Goal: Task Accomplishment & Management: Manage account settings

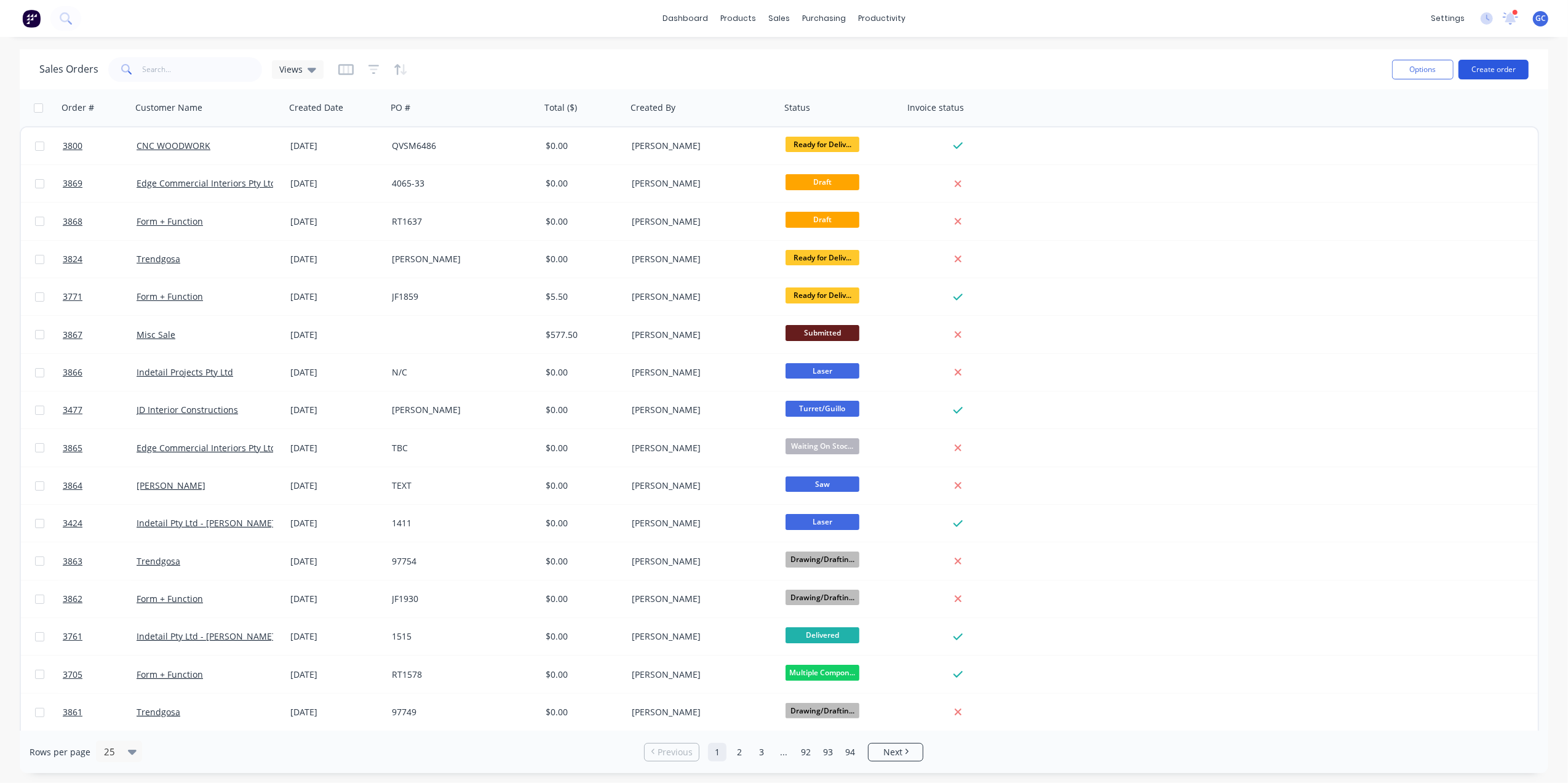
click at [1490, 75] on button "Create order" at bounding box center [1493, 69] width 70 height 19
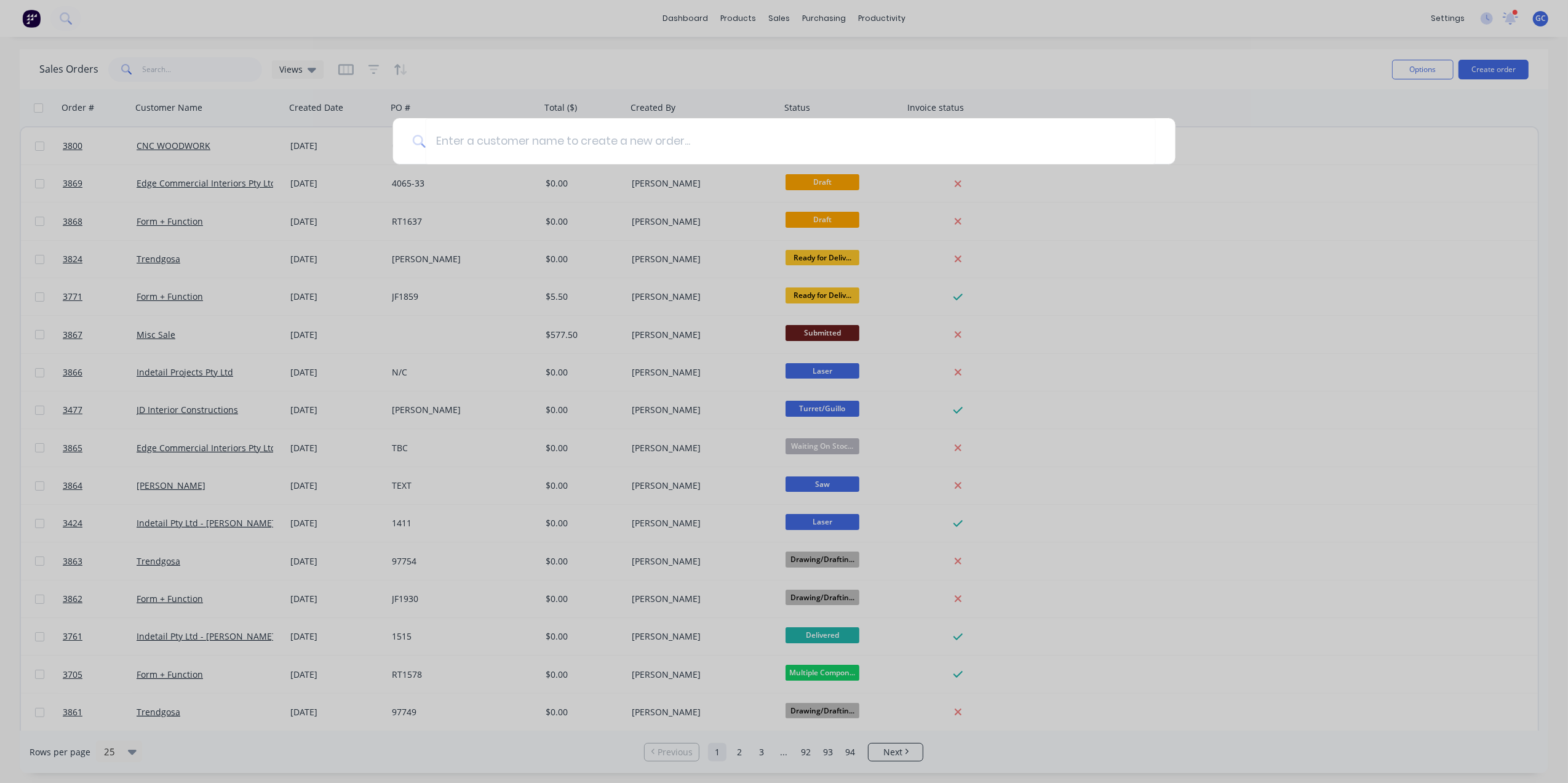
click at [823, 15] on div at bounding box center [784, 392] width 1568 height 783
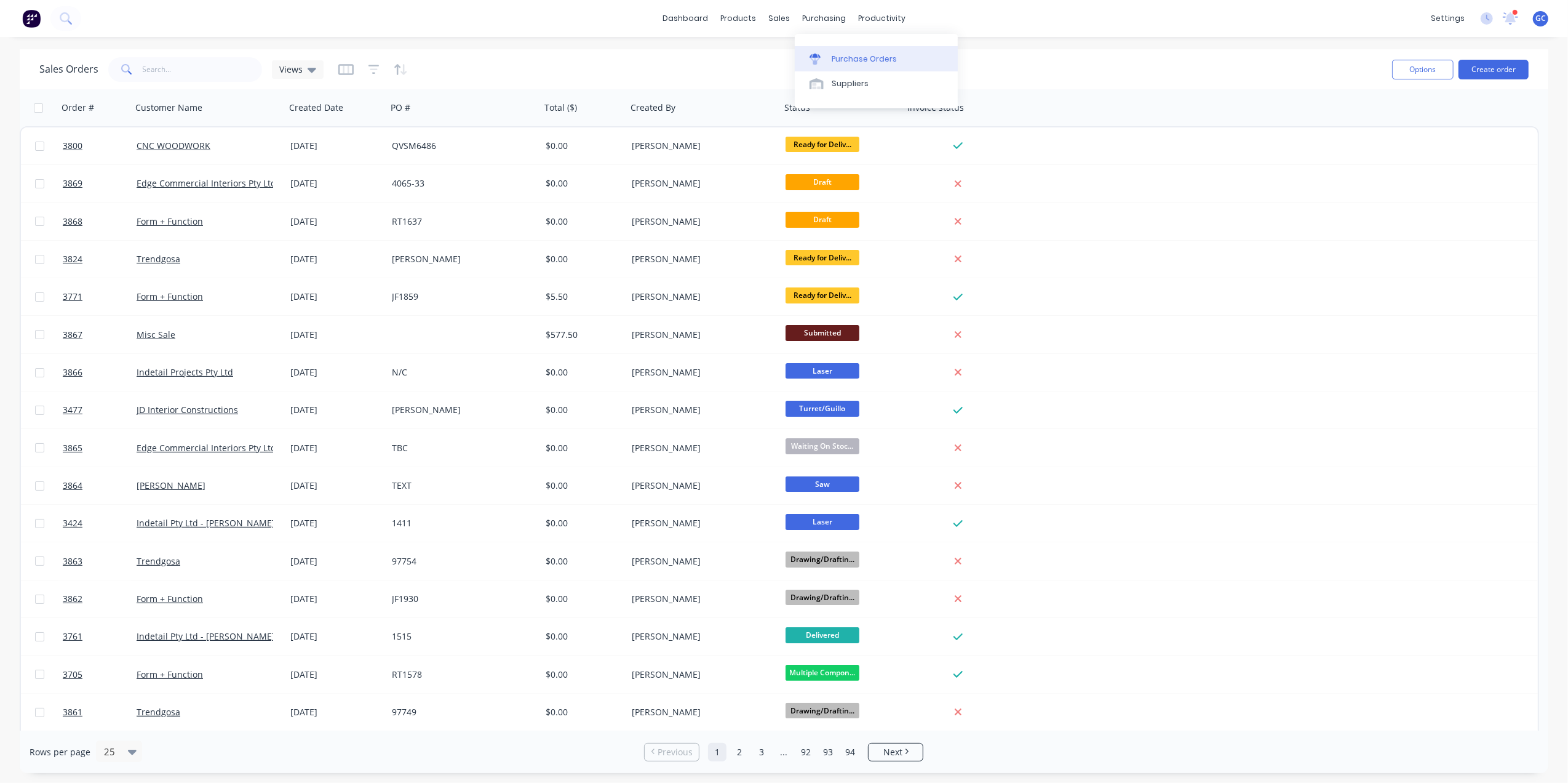
click at [869, 59] on div "Purchase Orders" at bounding box center [864, 59] width 65 height 11
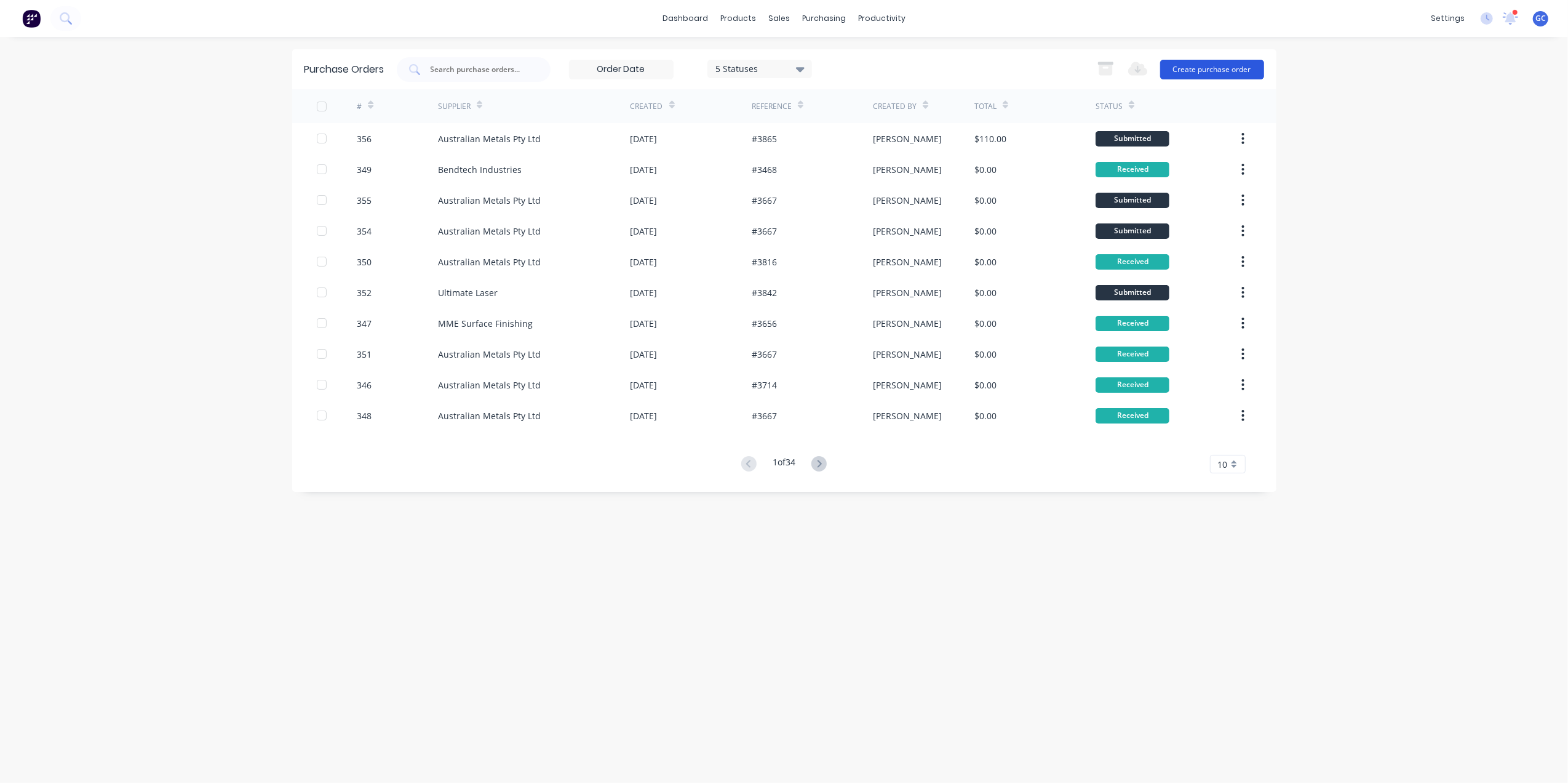
click at [1243, 69] on button "Create purchase order" at bounding box center [1212, 69] width 104 height 19
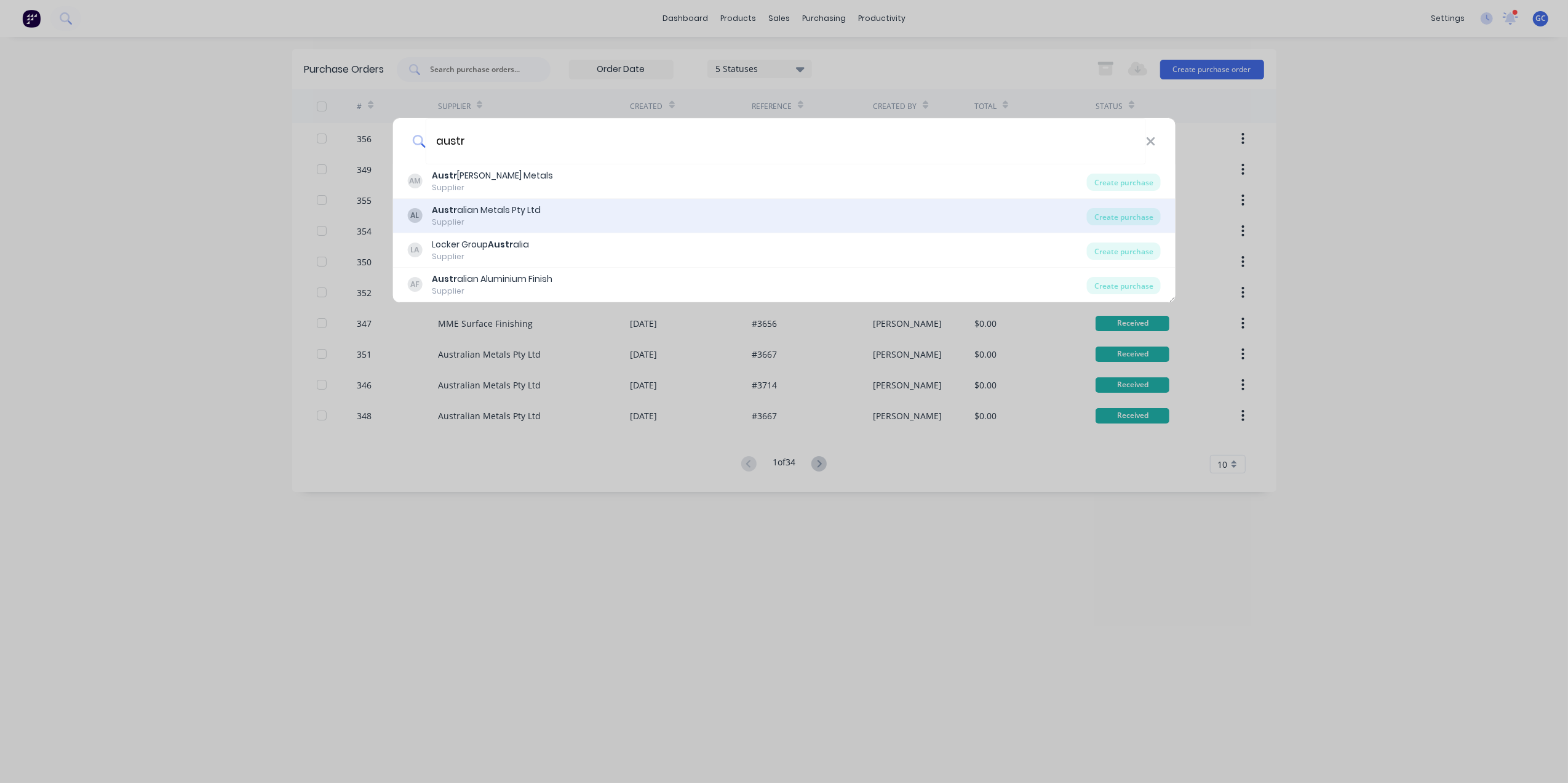
type input "austr"
click at [433, 214] on b "Austr" at bounding box center [444, 210] width 25 height 12
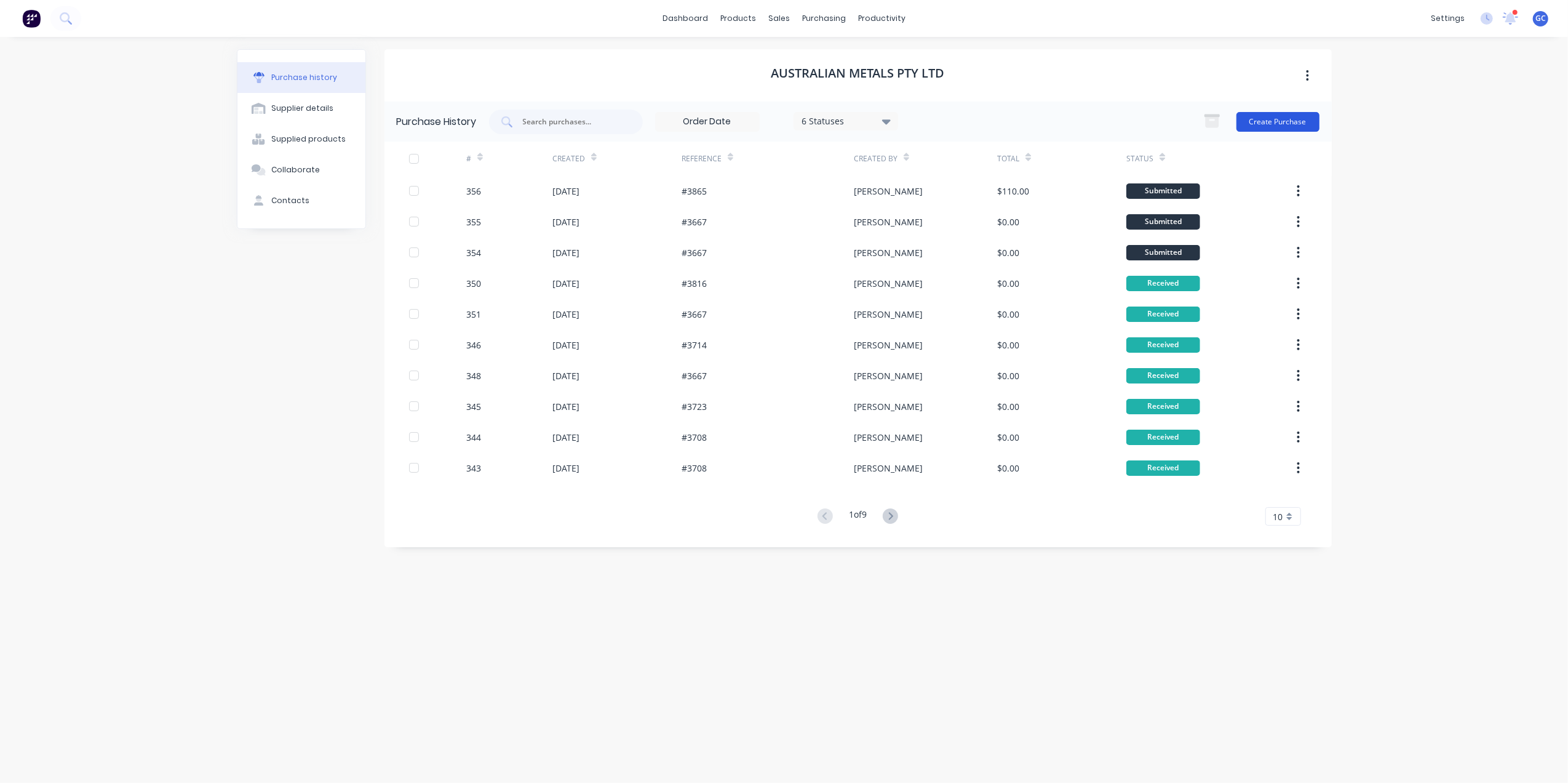
click at [1268, 126] on button "Create Purchase" at bounding box center [1278, 122] width 83 height 19
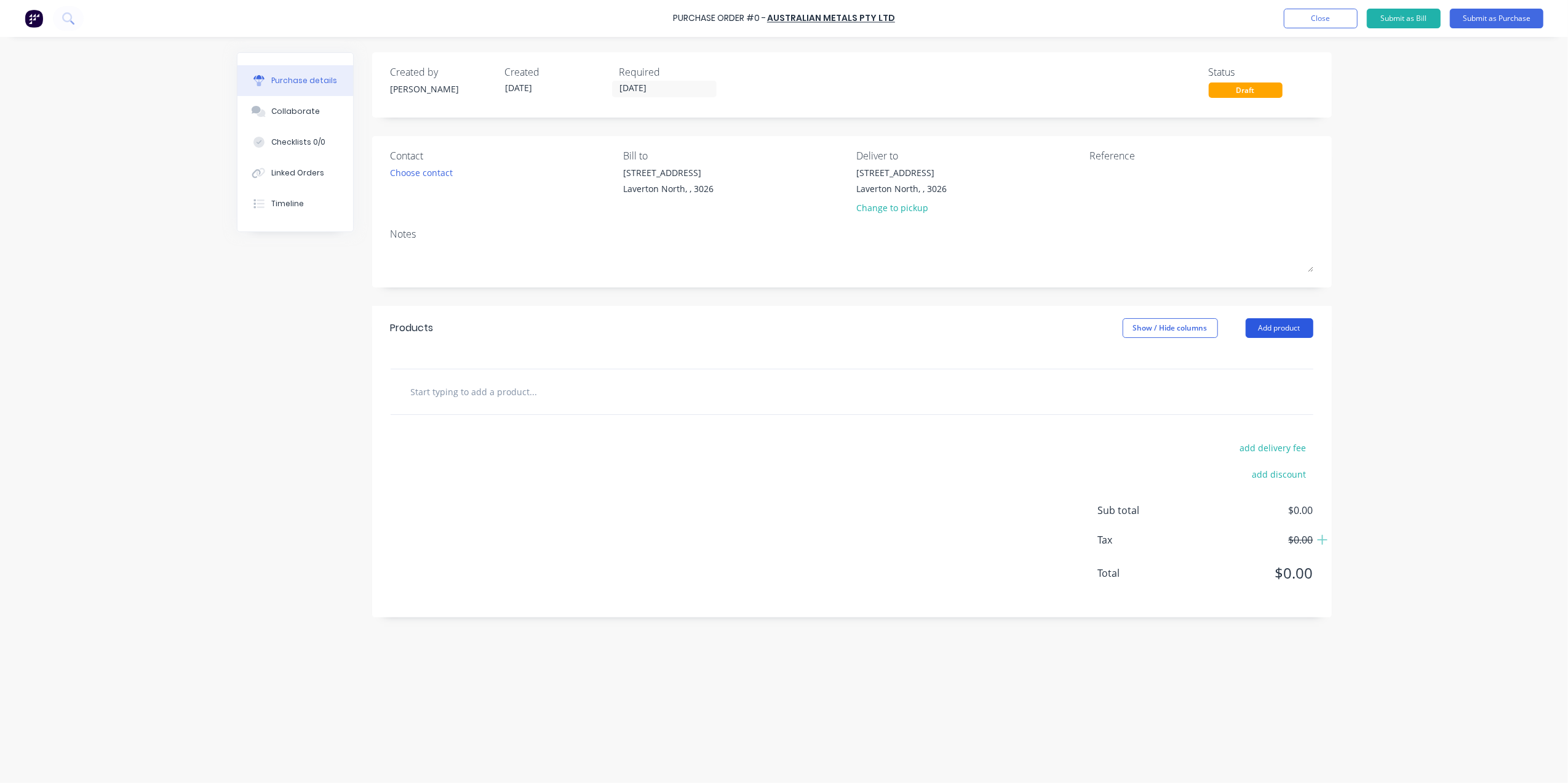
click at [1272, 331] on button "Add product" at bounding box center [1279, 328] width 67 height 19
click at [1269, 382] on div "Basic product" at bounding box center [1255, 384] width 95 height 18
click at [524, 412] on div at bounding box center [550, 412] width 102 height 18
click at [478, 415] on icon at bounding box center [476, 413] width 11 height 11
type input "2"
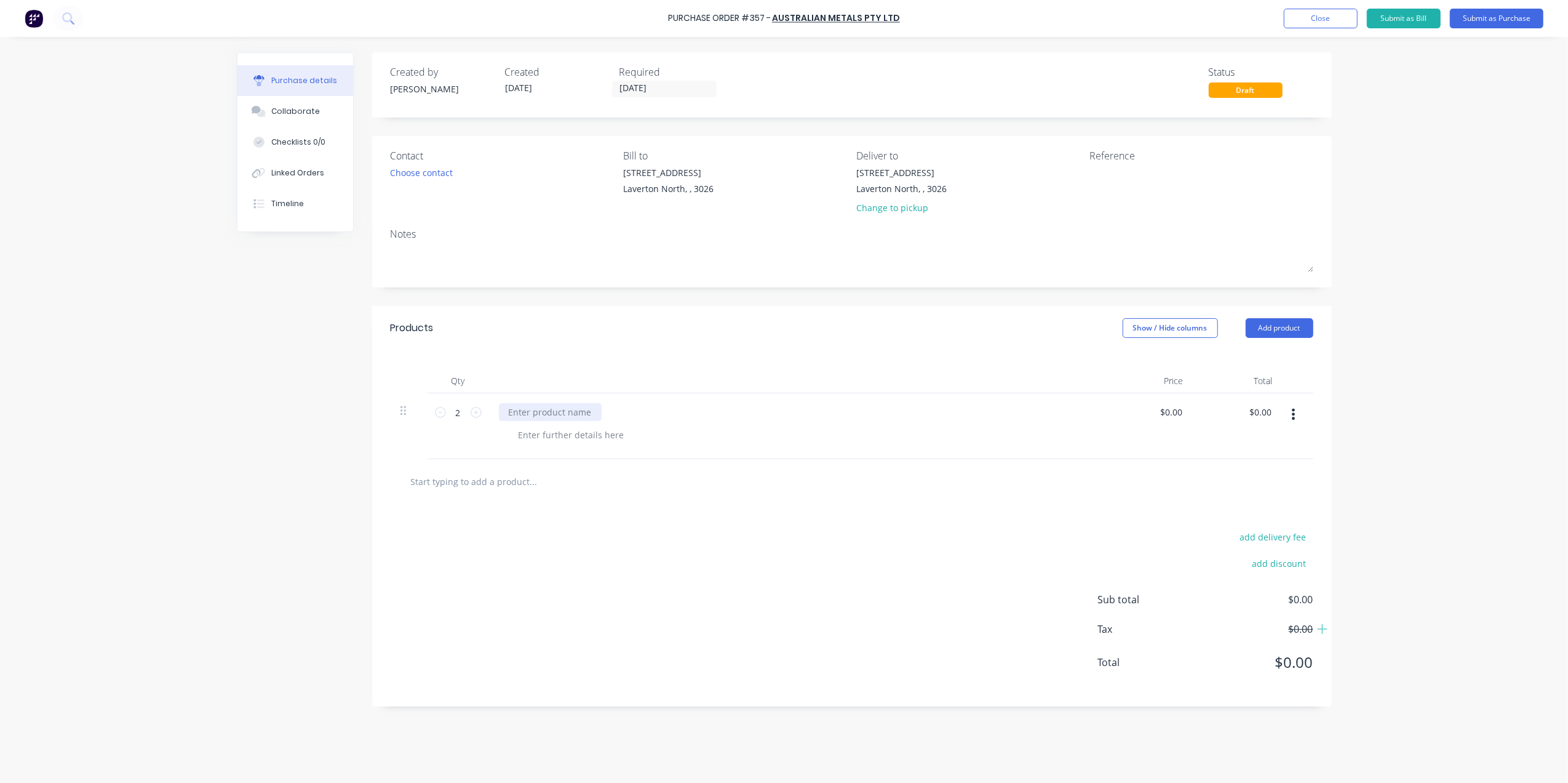
click at [559, 411] on div at bounding box center [550, 412] width 102 height 18
click at [1335, 22] on button "Close" at bounding box center [1320, 19] width 74 height 19
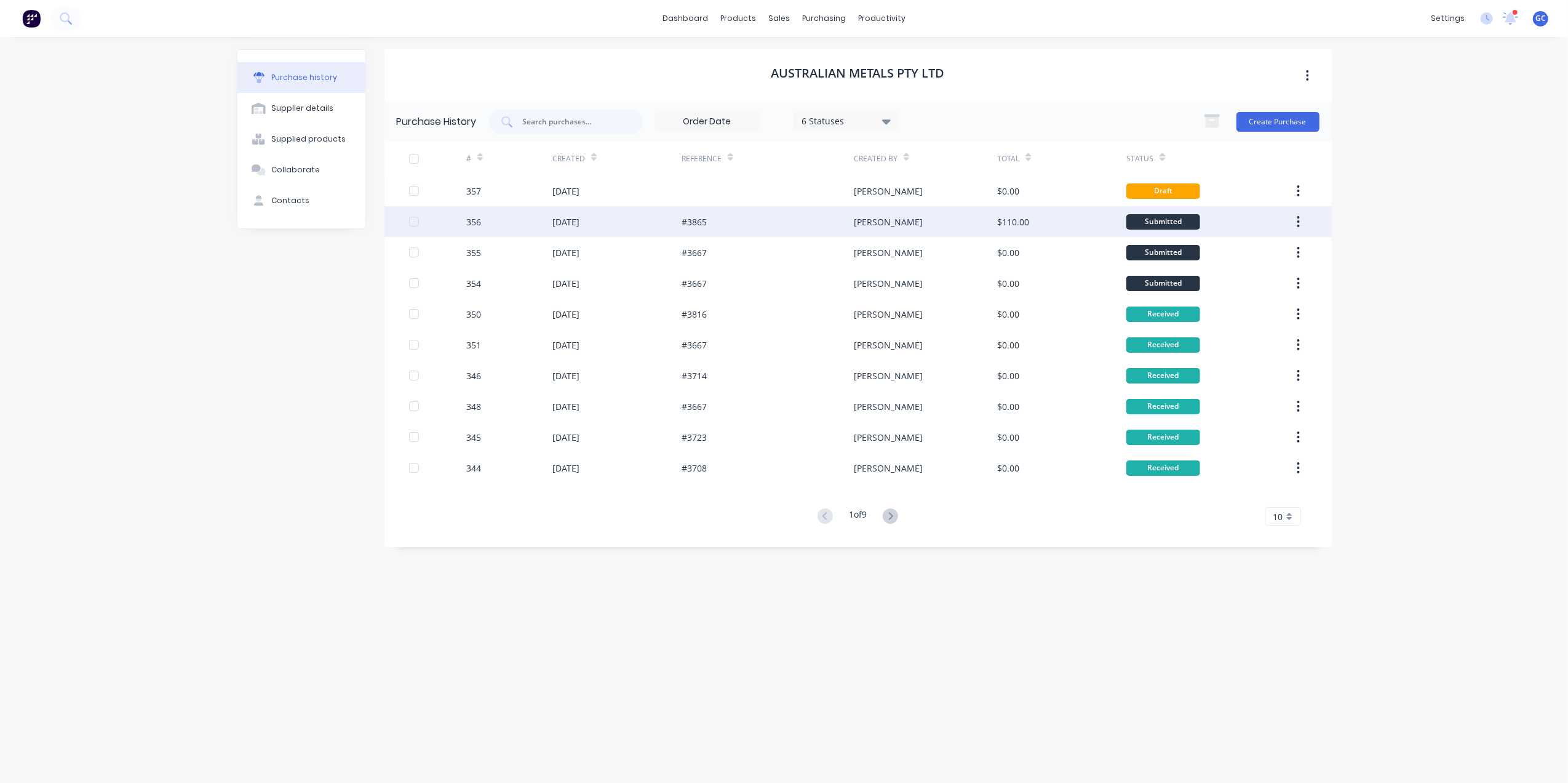
click at [814, 222] on div "#3865" at bounding box center [767, 222] width 172 height 31
type textarea "x"
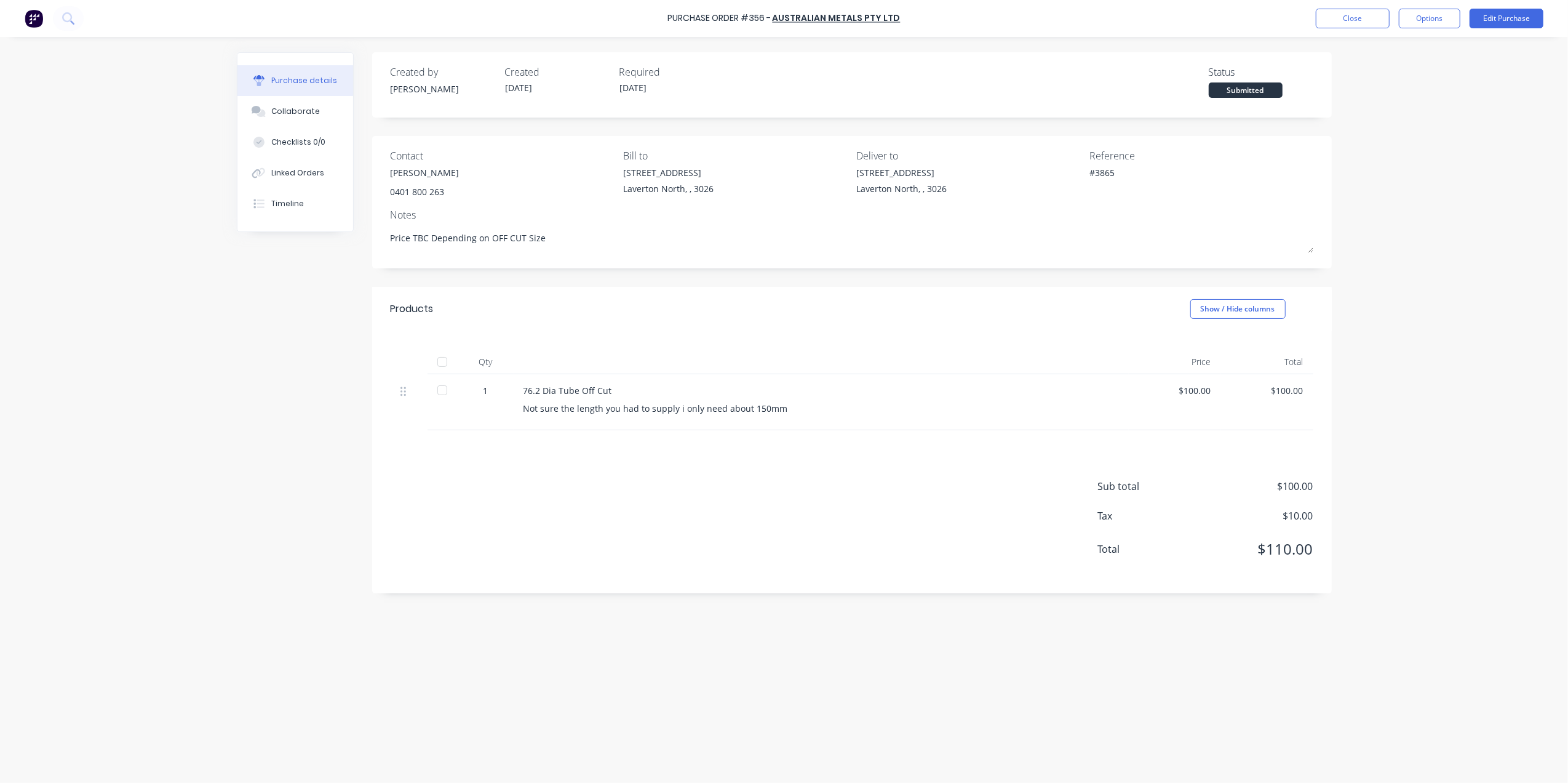
click at [1362, 30] on div "Purchase Order #356 - Australian Metals Pty Ltd Close Options Edit Purchase" at bounding box center [784, 18] width 1568 height 37
click at [1320, 24] on button "Close" at bounding box center [1352, 19] width 74 height 19
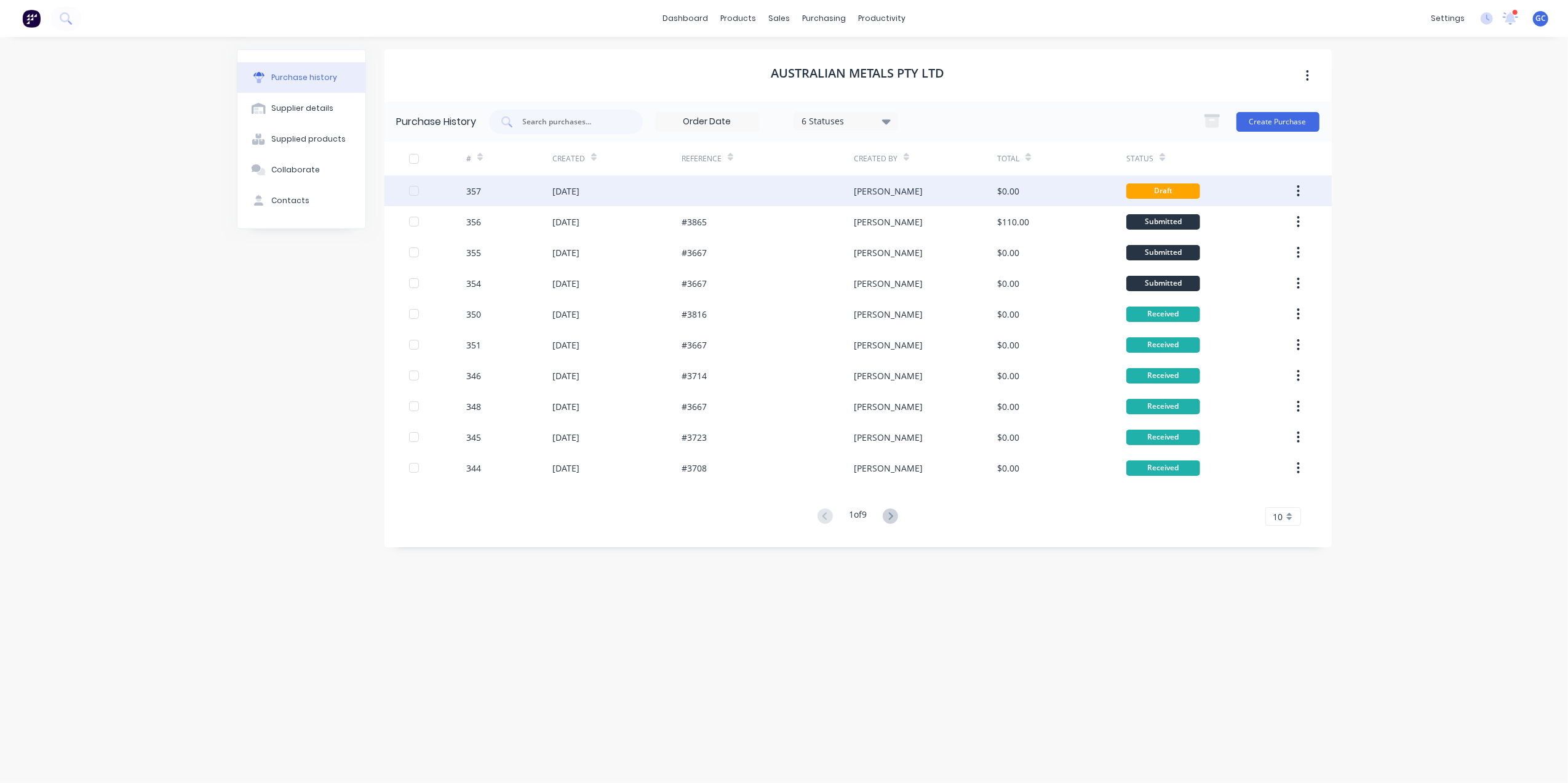
click at [774, 183] on div at bounding box center [767, 191] width 172 height 31
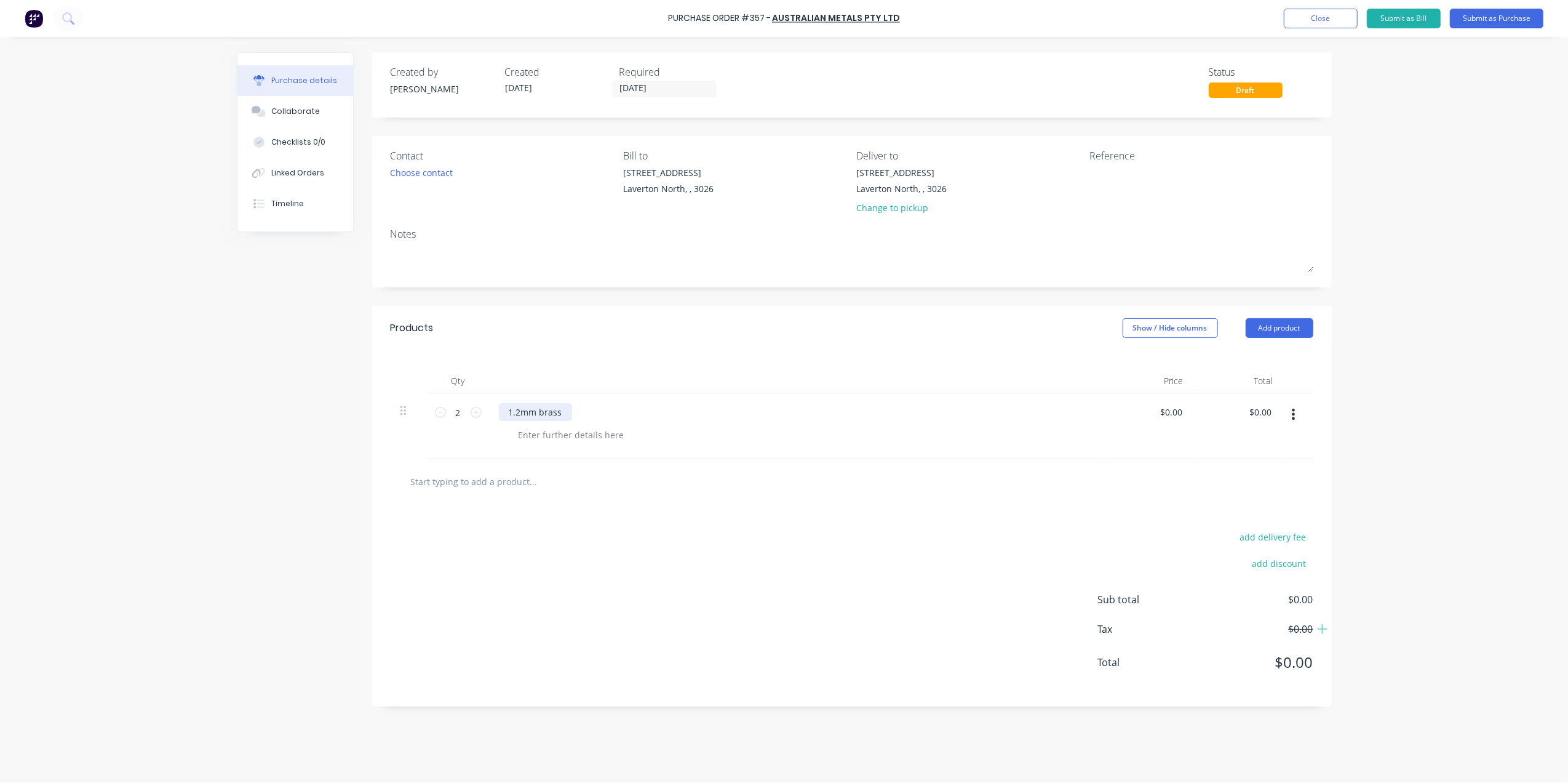
click at [568, 415] on div "1.2mm brass" at bounding box center [535, 412] width 73 height 18
click at [564, 432] on div at bounding box center [571, 435] width 126 height 18
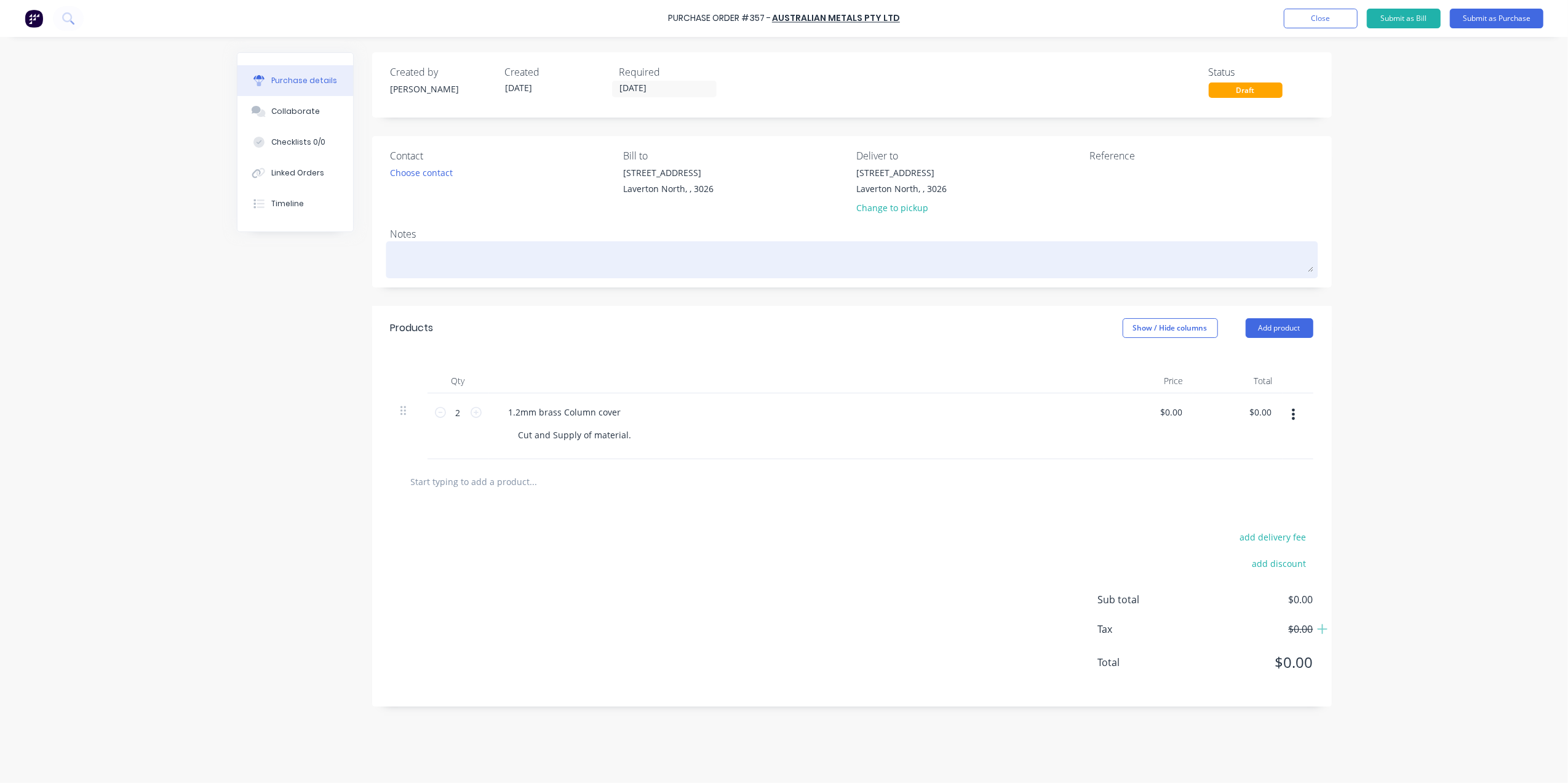
click at [498, 270] on textarea at bounding box center [852, 258] width 922 height 28
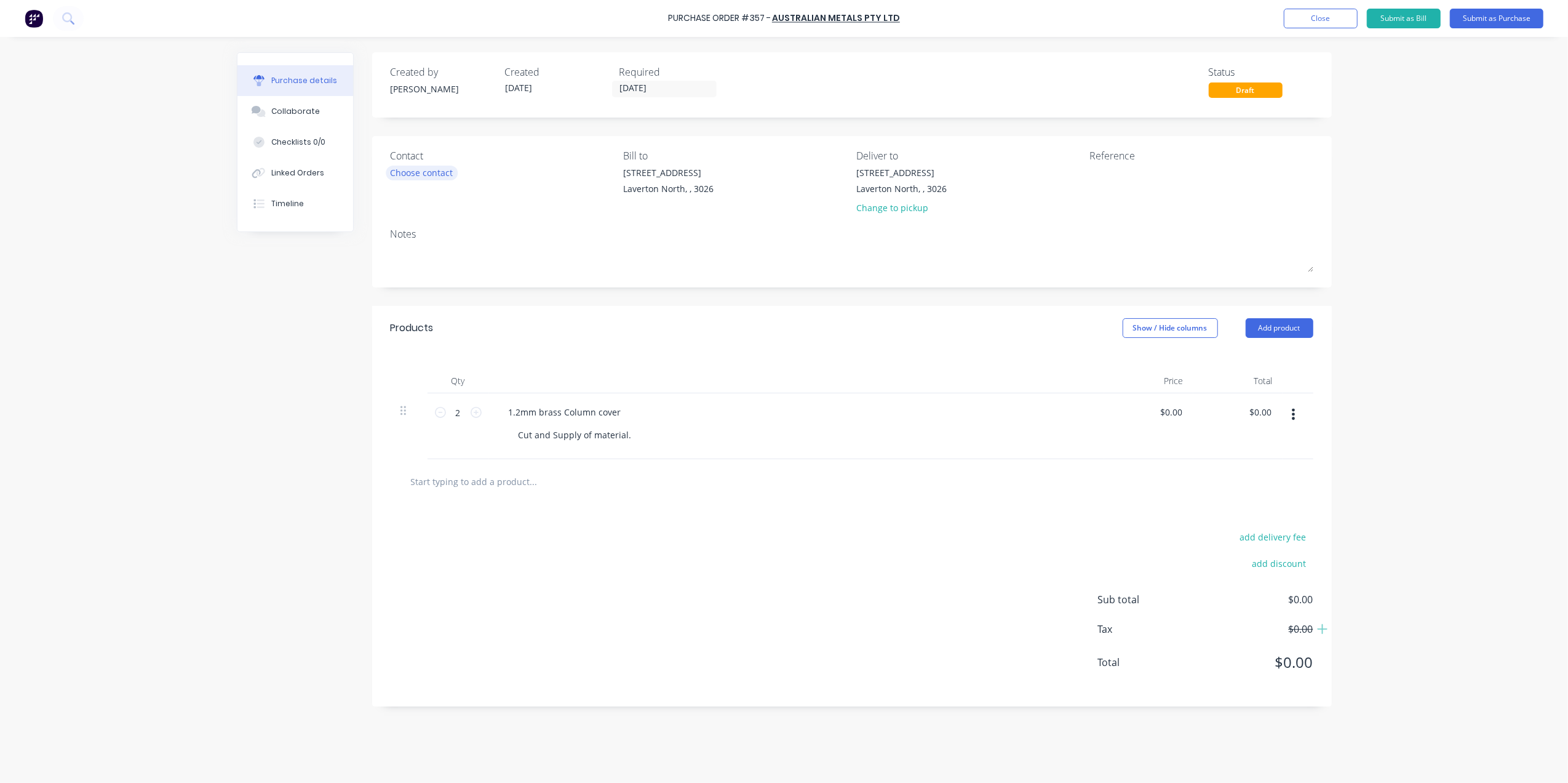
click at [423, 171] on div "Choose contact" at bounding box center [421, 173] width 63 height 13
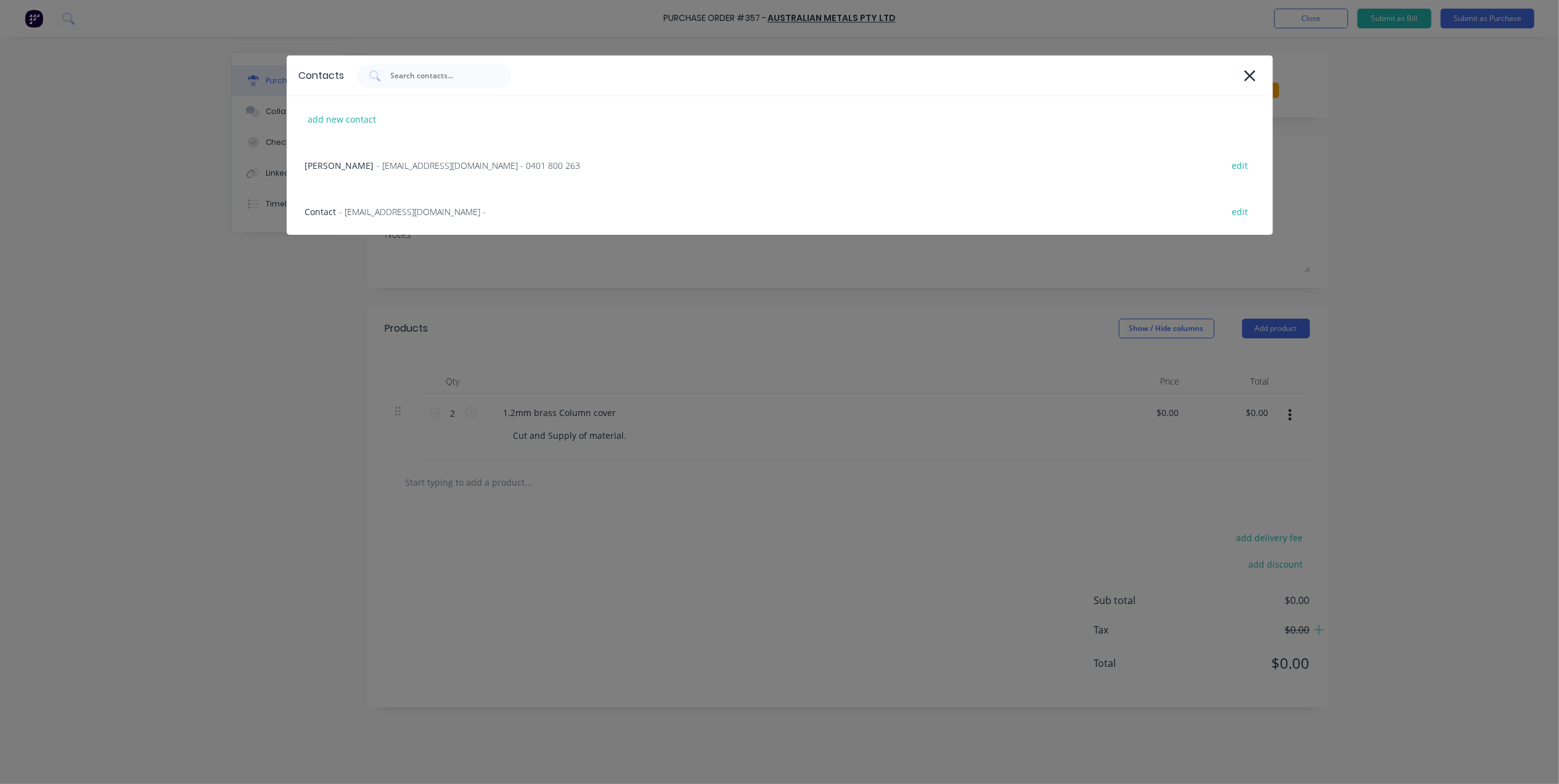
click at [424, 172] on span "- [EMAIL_ADDRESS][DOMAIN_NAME] - 0401 800 263" at bounding box center [479, 165] width 203 height 13
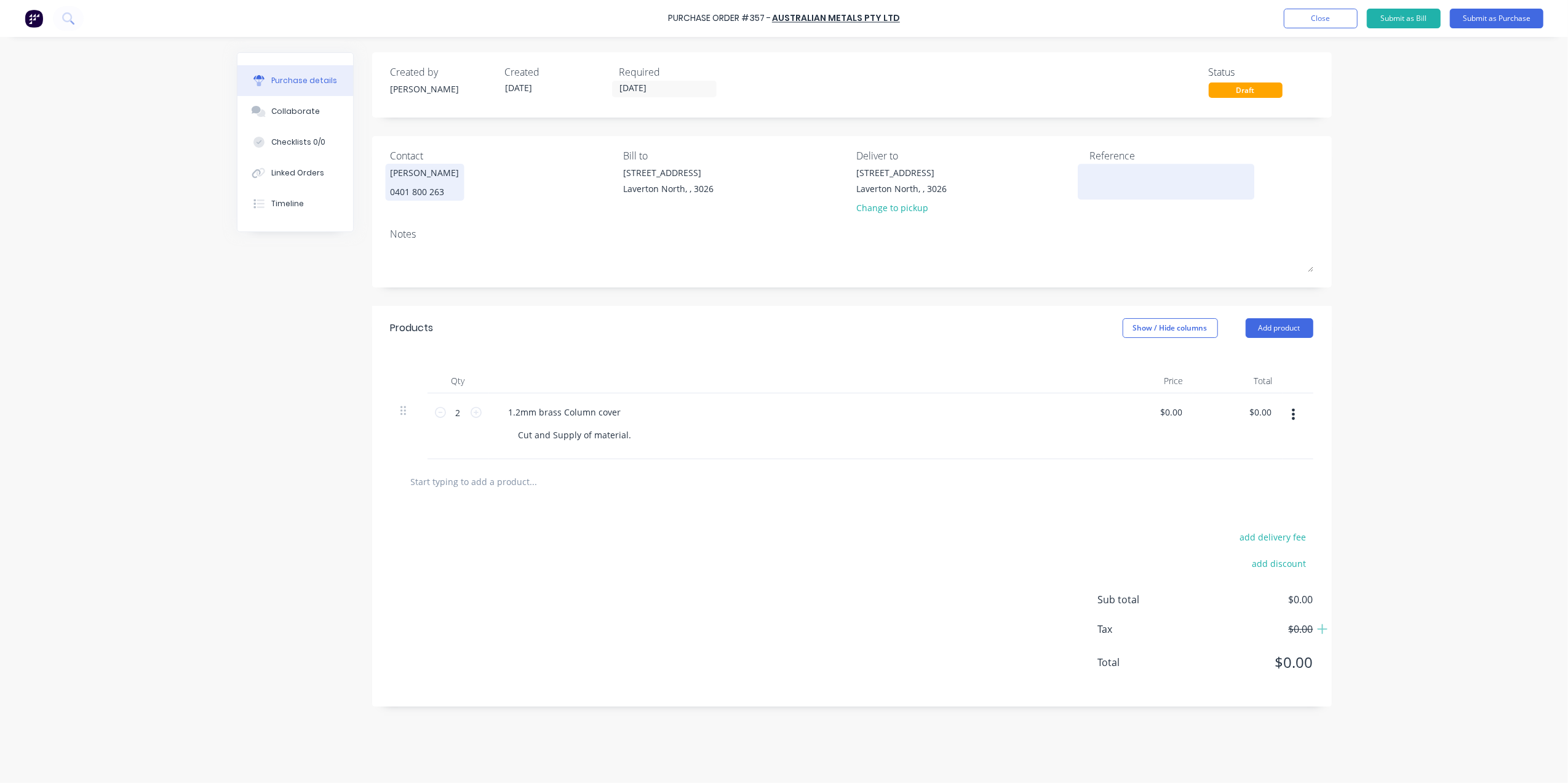
click at [1132, 167] on div at bounding box center [1165, 182] width 153 height 31
click at [1121, 190] on textarea at bounding box center [1165, 180] width 153 height 28
type textarea "#"
type textarea "x"
type textarea "#3"
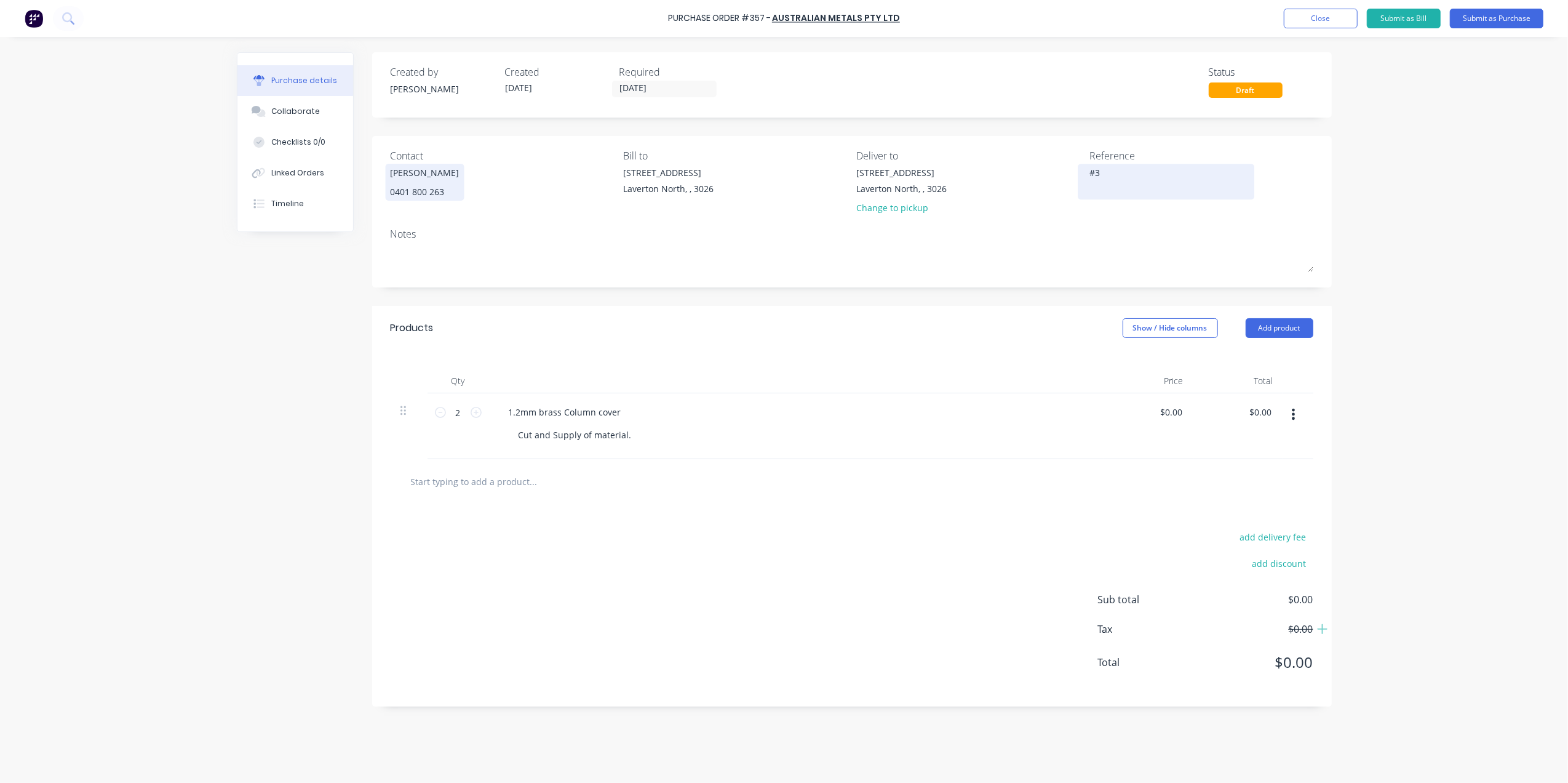
type textarea "x"
type textarea "#34"
type textarea "x"
type textarea "#342"
type textarea "x"
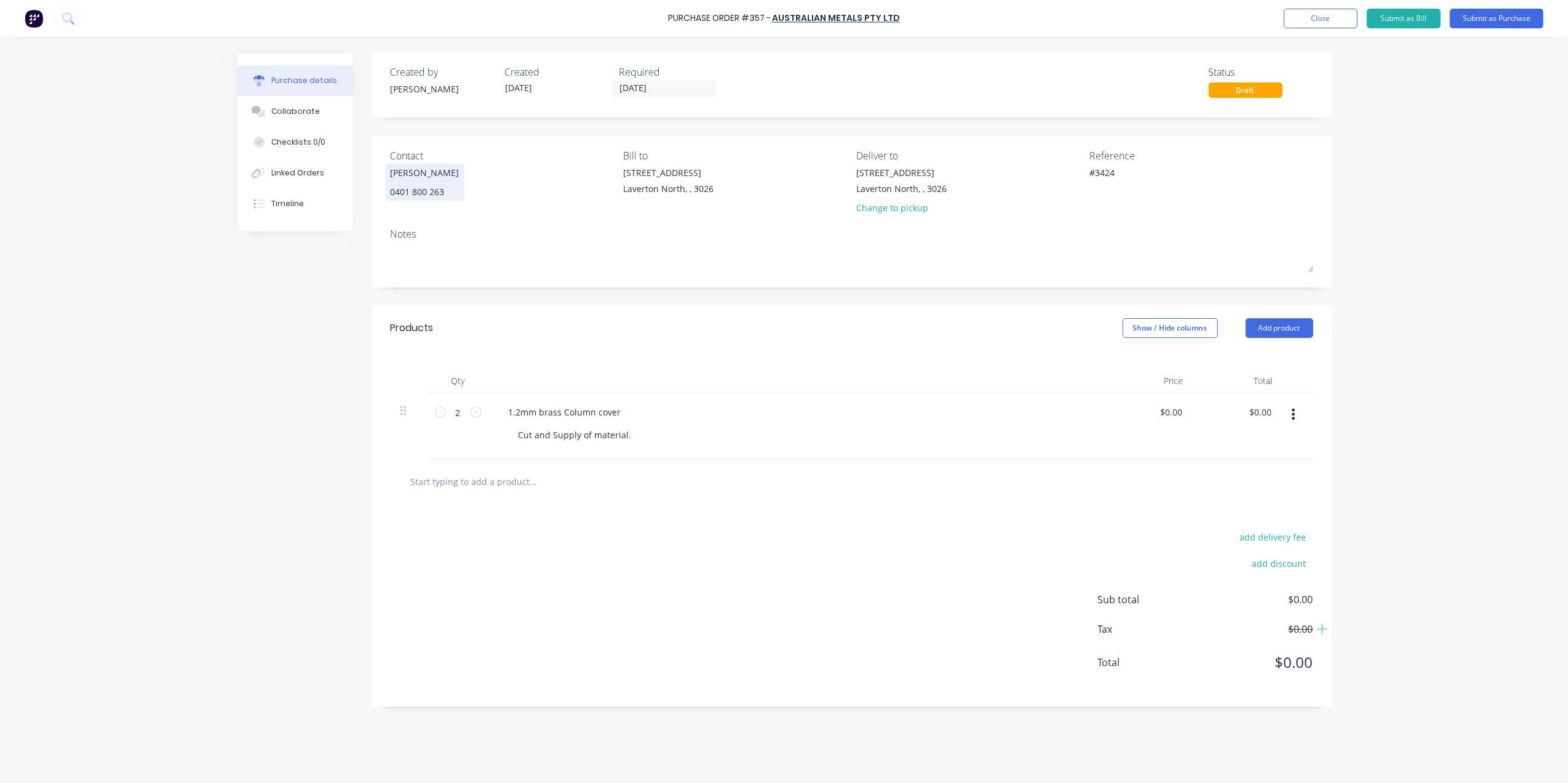
type textarea "#3424"
type textarea "x"
type textarea "#3424"
click at [1020, 227] on div "Notes" at bounding box center [852, 234] width 922 height 15
click at [650, 83] on input "[DATE]" at bounding box center [663, 89] width 103 height 15
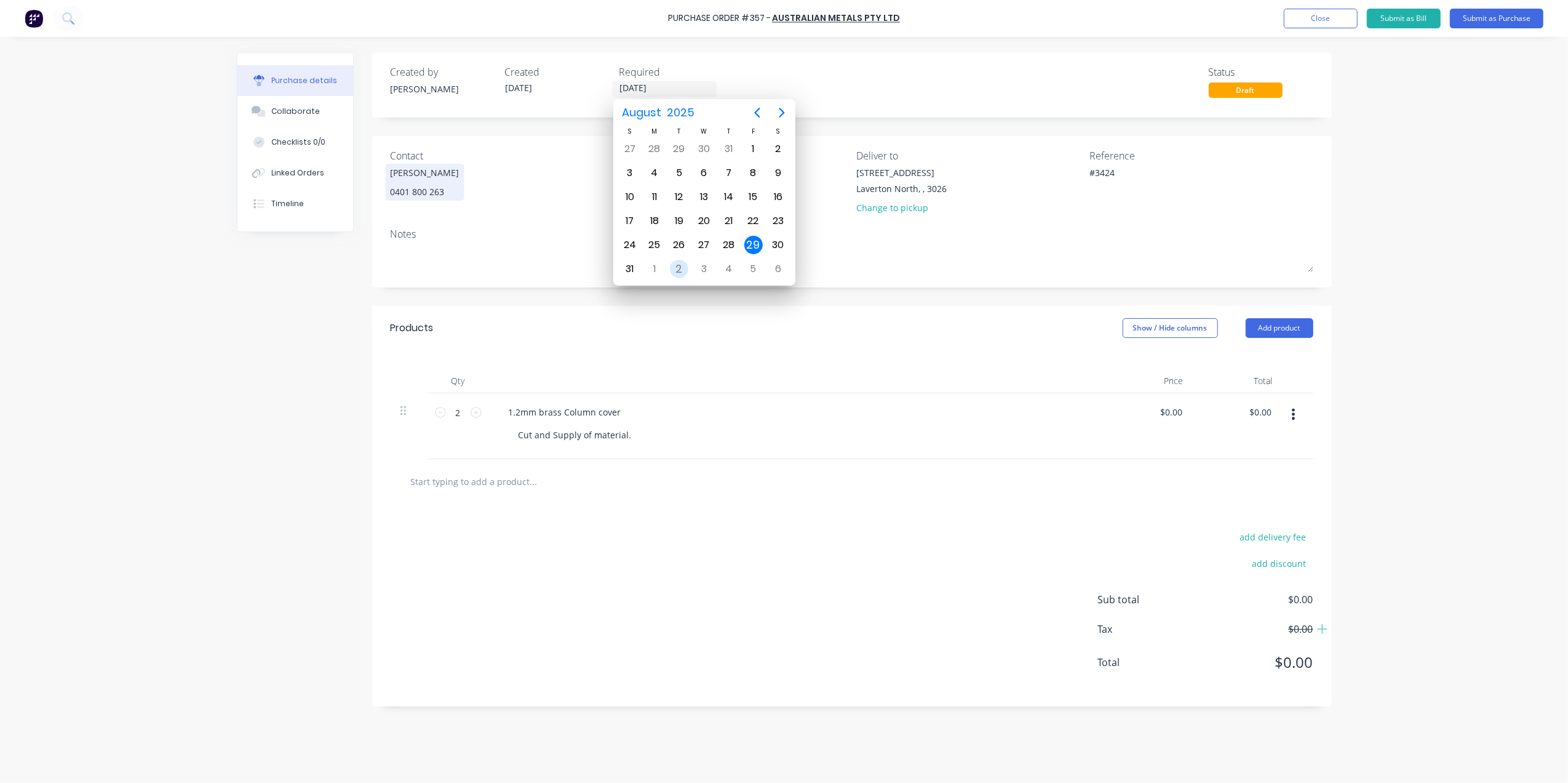
click at [680, 267] on div "2" at bounding box center [679, 269] width 19 height 19
type textarea "x"
type input "[DATE]"
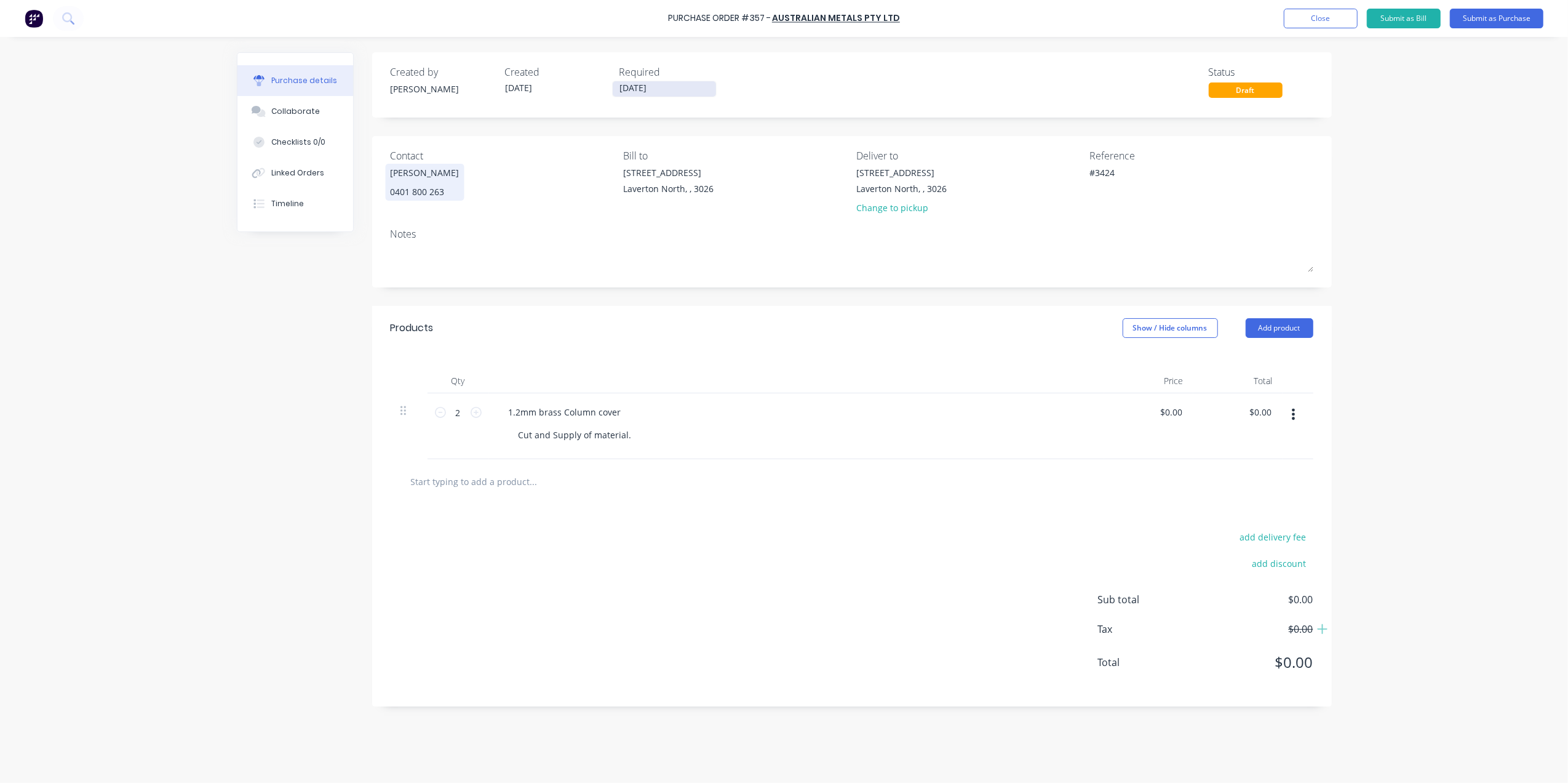
click at [645, 85] on input "[DATE]" at bounding box center [663, 89] width 103 height 15
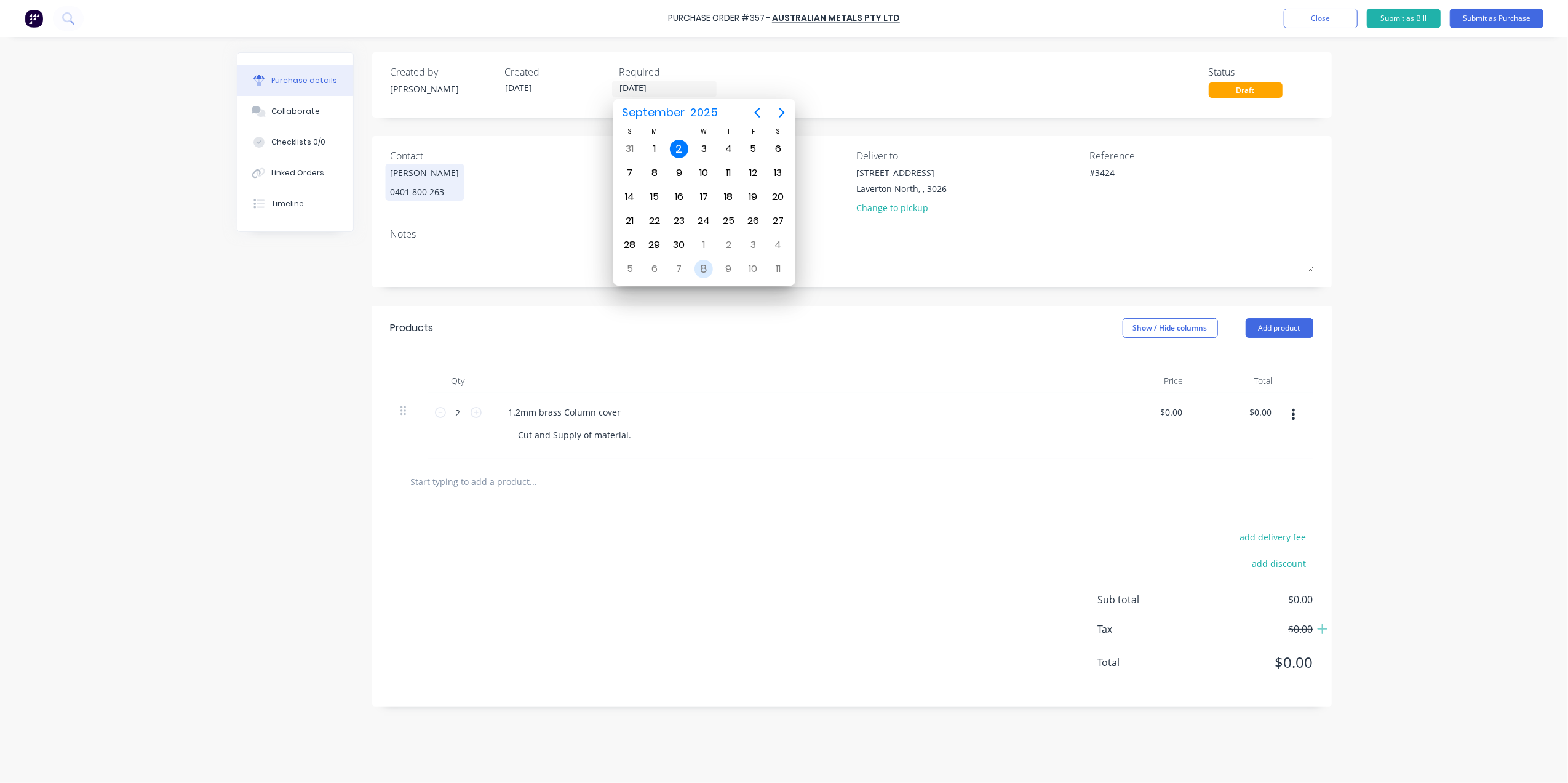
click at [702, 268] on div "8" at bounding box center [703, 269] width 19 height 19
type textarea "x"
type input "[DATE]"
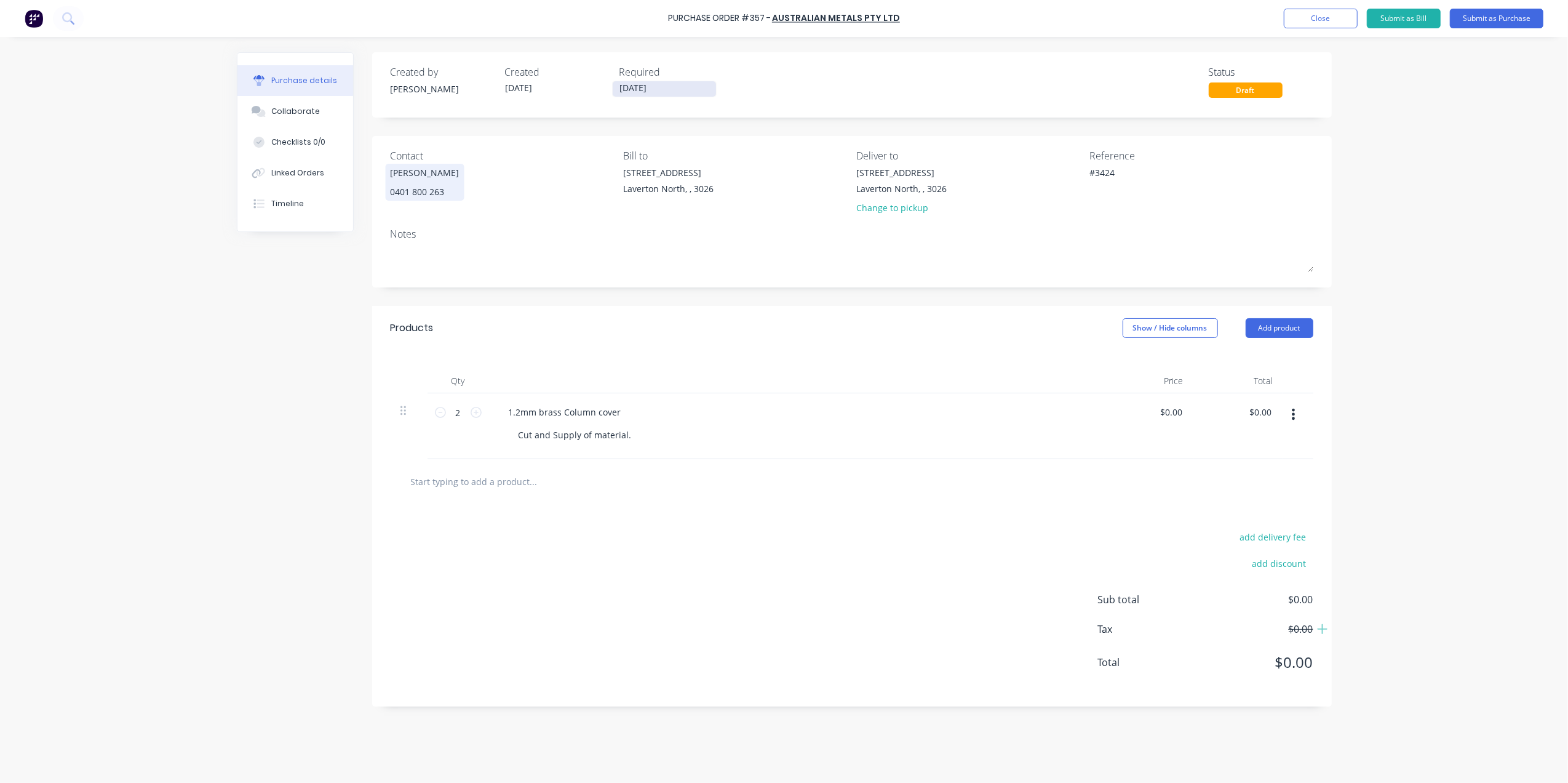
click at [641, 84] on input "[DATE]" at bounding box center [663, 89] width 103 height 15
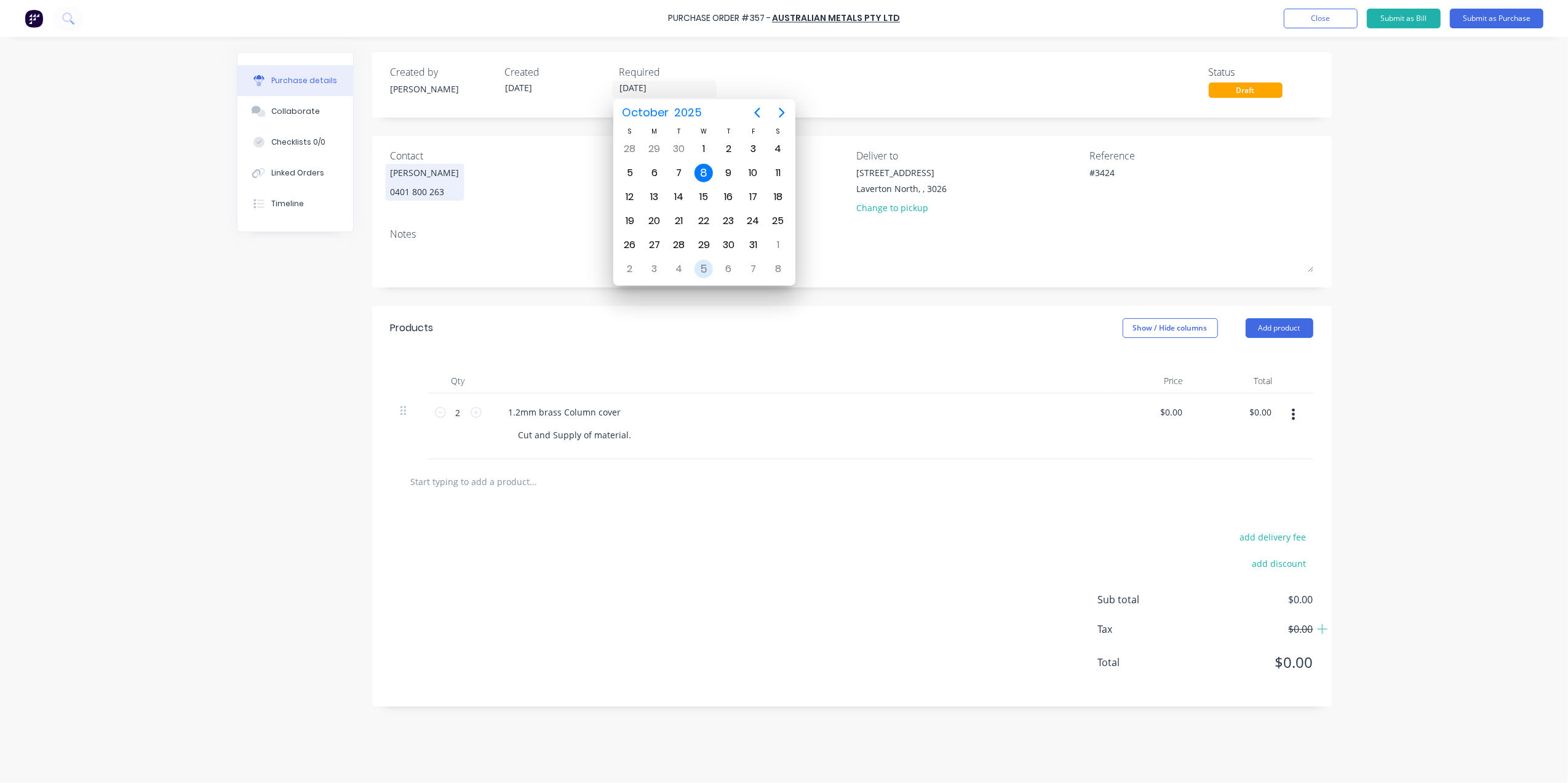
click at [695, 271] on div "5" at bounding box center [703, 269] width 19 height 19
type textarea "x"
type input "[DATE]"
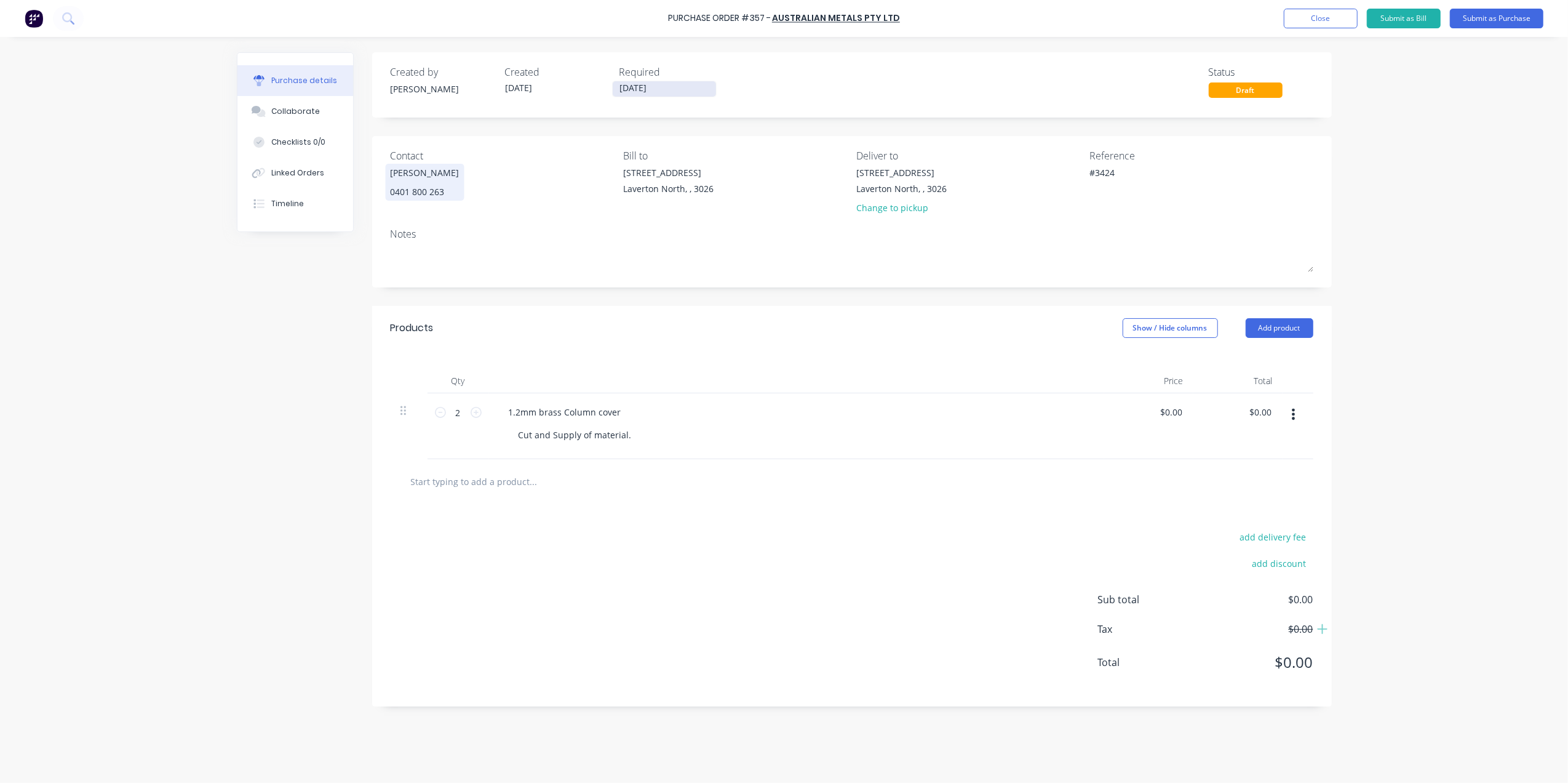
click at [633, 89] on input "[DATE]" at bounding box center [663, 89] width 103 height 15
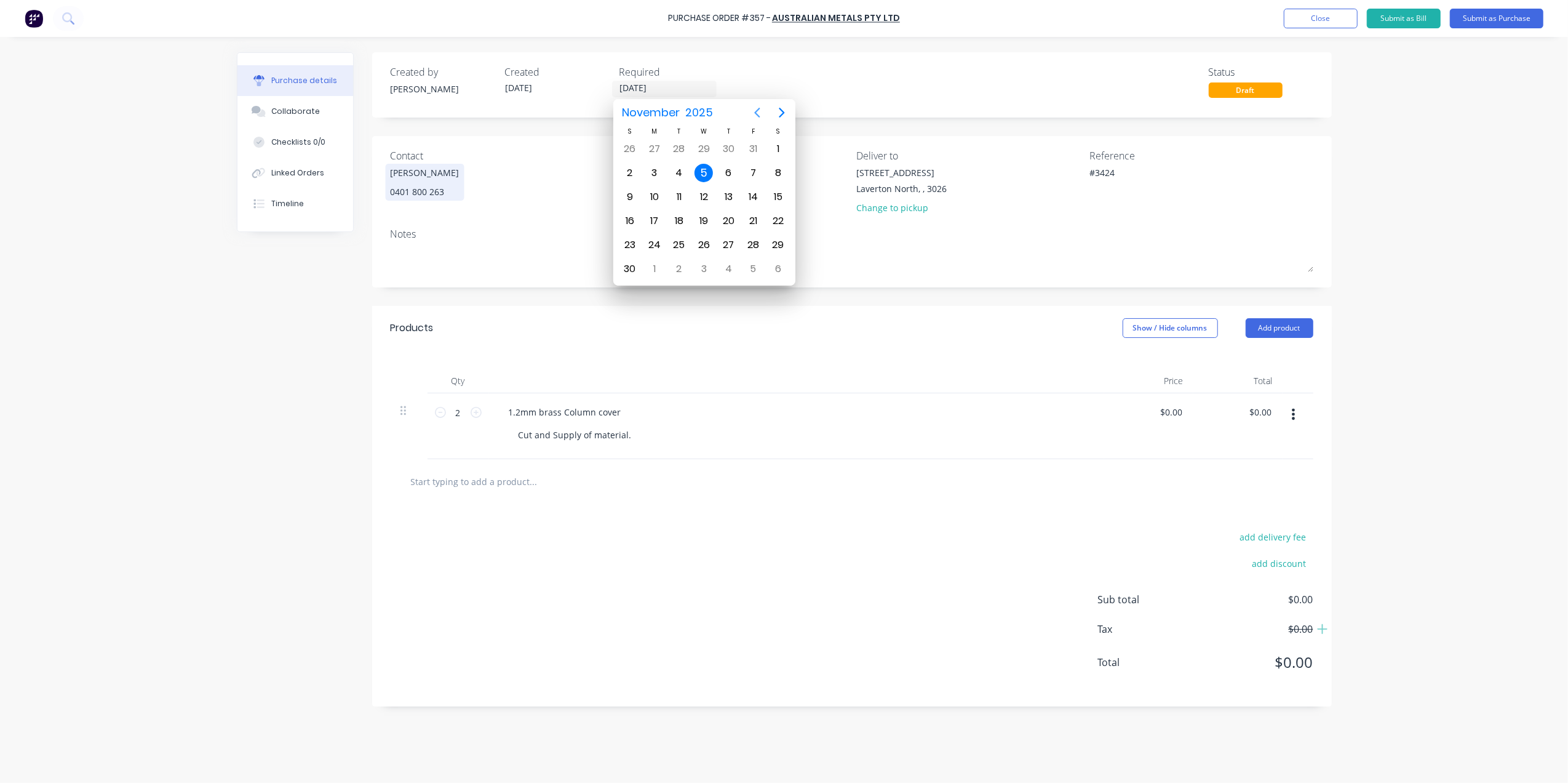
click at [758, 106] on icon "Previous page" at bounding box center [757, 113] width 15 height 15
click at [762, 110] on icon "Previous page" at bounding box center [757, 113] width 15 height 15
click at [753, 263] on div "5" at bounding box center [754, 269] width 19 height 19
type textarea "x"
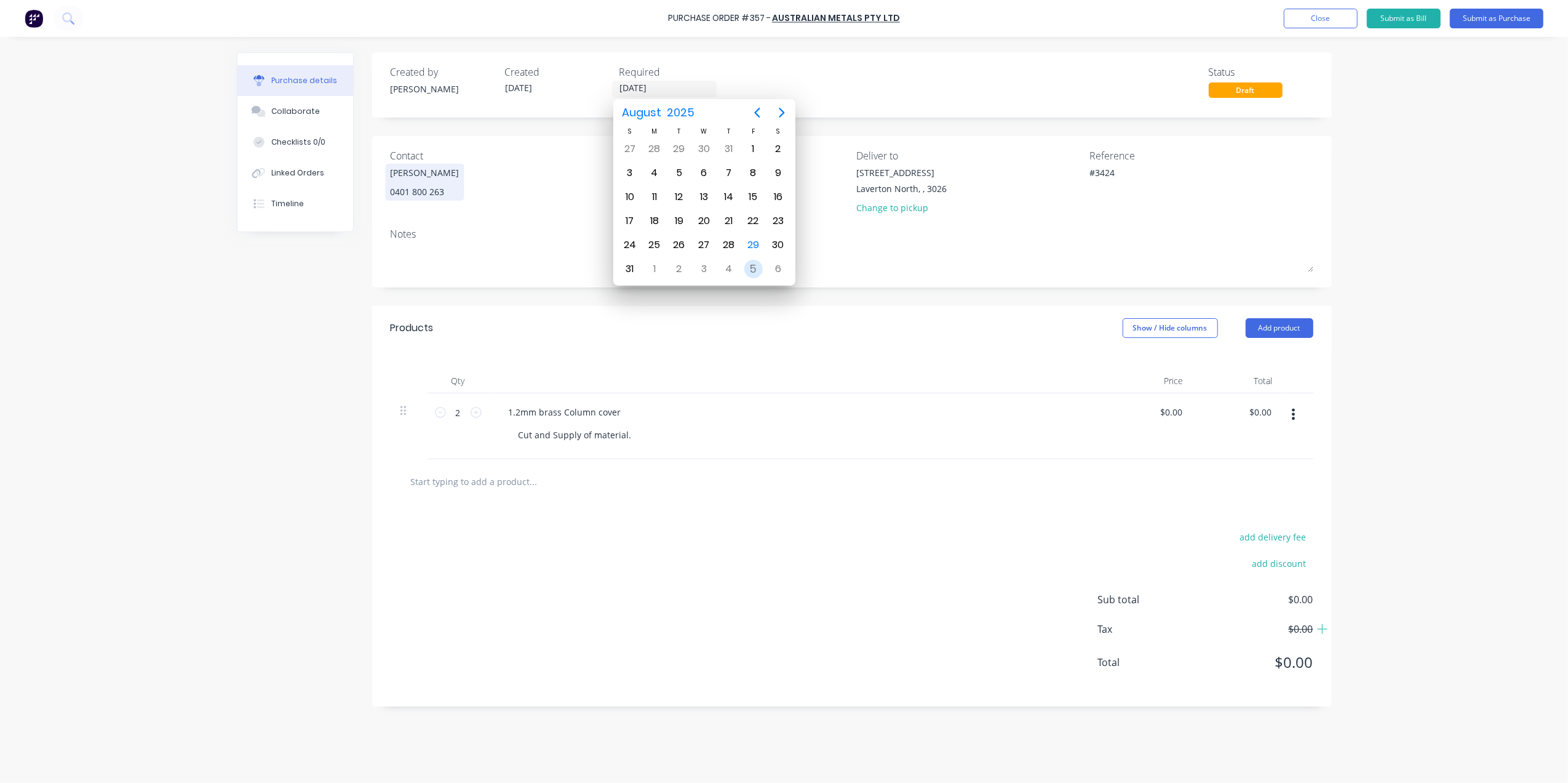
type input "[DATE]"
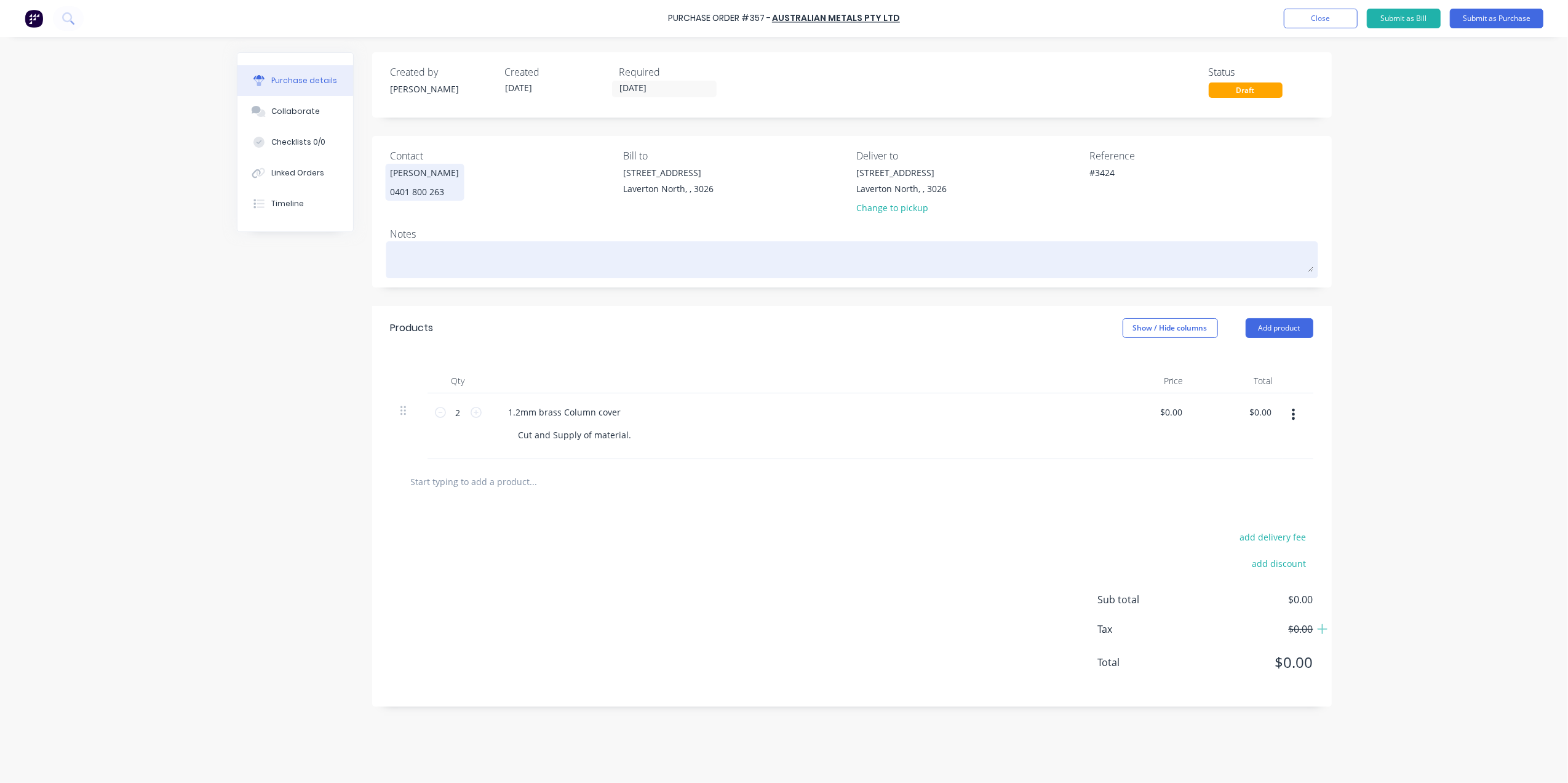
click at [454, 257] on textarea at bounding box center [852, 258] width 922 height 28
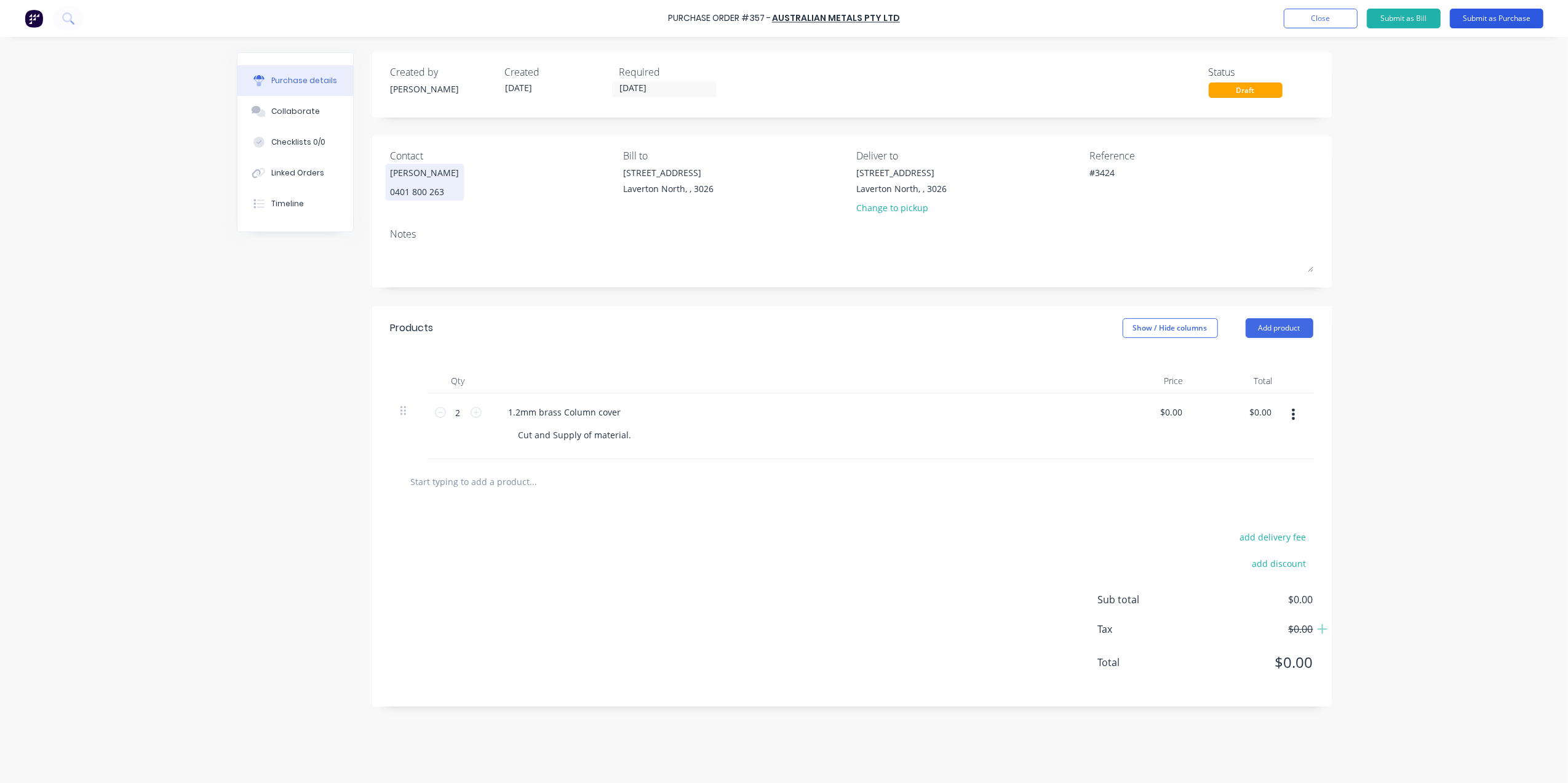
click at [1477, 14] on button "Submit as Purchase" at bounding box center [1496, 19] width 93 height 19
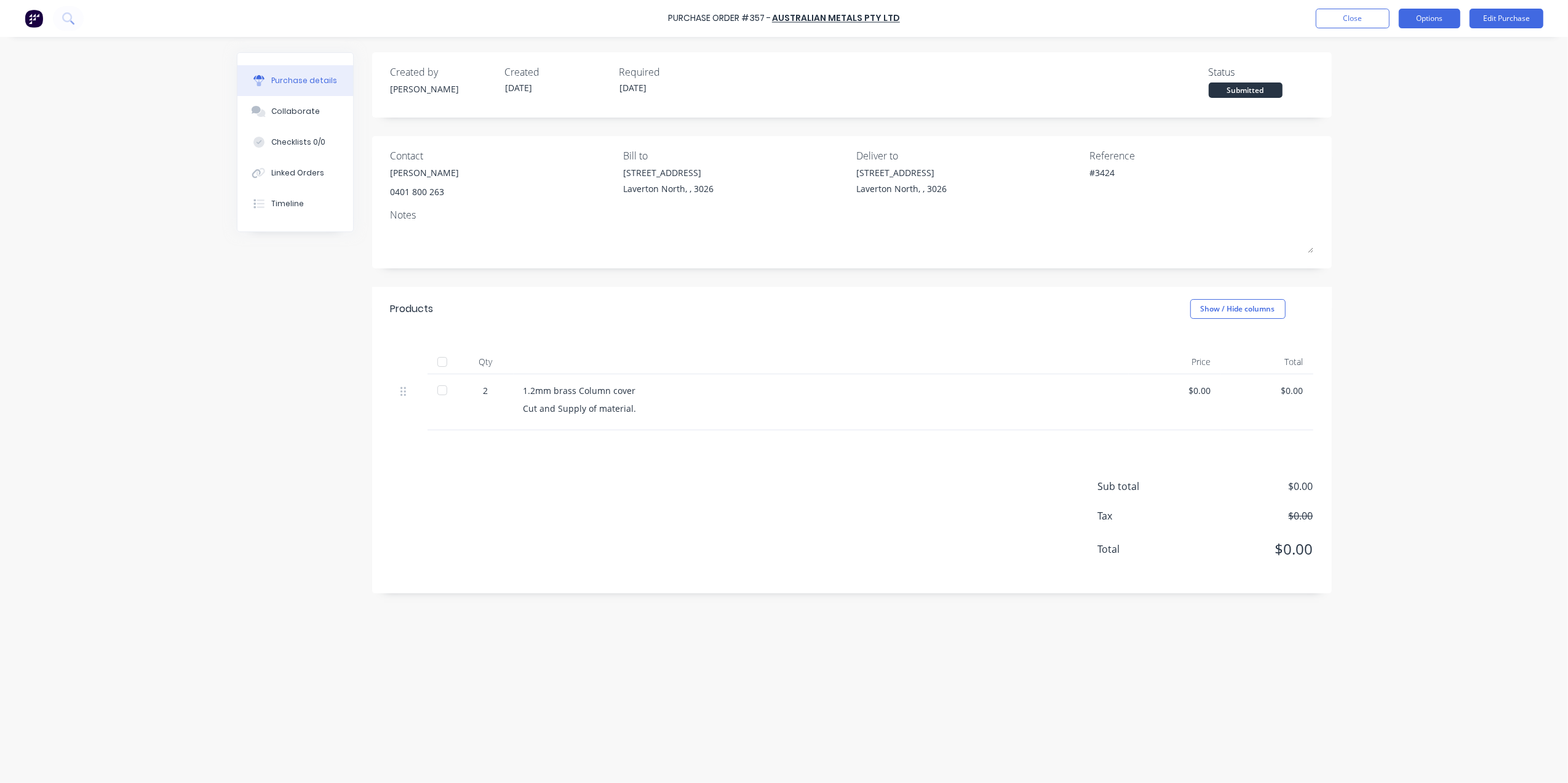
click at [1424, 9] on button "Options" at bounding box center [1430, 19] width 62 height 19
click at [1397, 54] on div "Print / Email" at bounding box center [1402, 50] width 95 height 18
click at [1396, 95] on div "Without pricing" at bounding box center [1402, 99] width 95 height 18
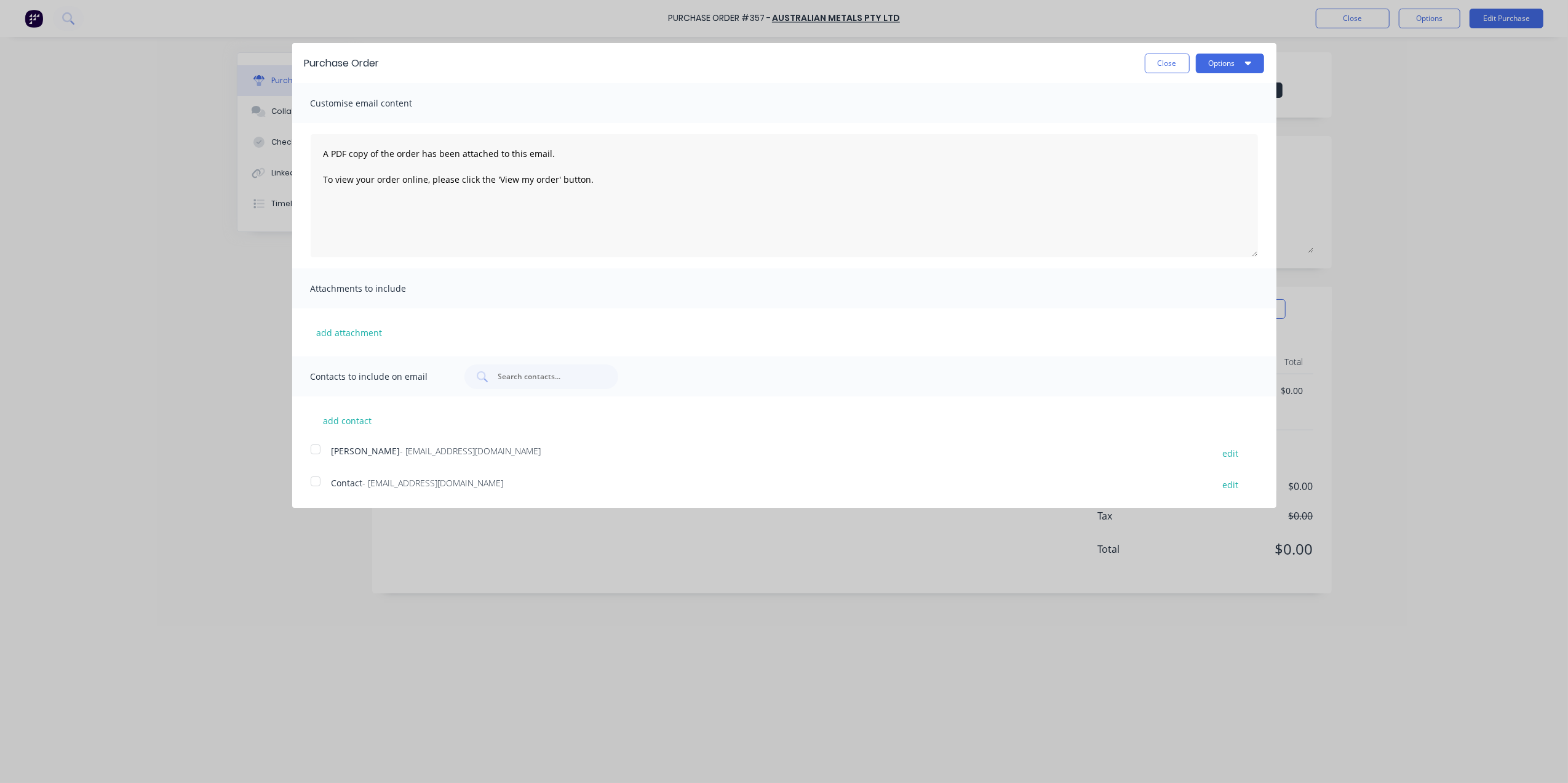
click at [1248, 74] on div "Purchase Order Close Options" at bounding box center [784, 63] width 984 height 40
click at [1248, 69] on button "Options" at bounding box center [1230, 63] width 68 height 19
click at [1197, 115] on div "Email" at bounding box center [1205, 119] width 95 height 18
click at [1196, 98] on div "Print" at bounding box center [1205, 94] width 95 height 18
click at [1145, 58] on button "Close" at bounding box center [1167, 63] width 45 height 19
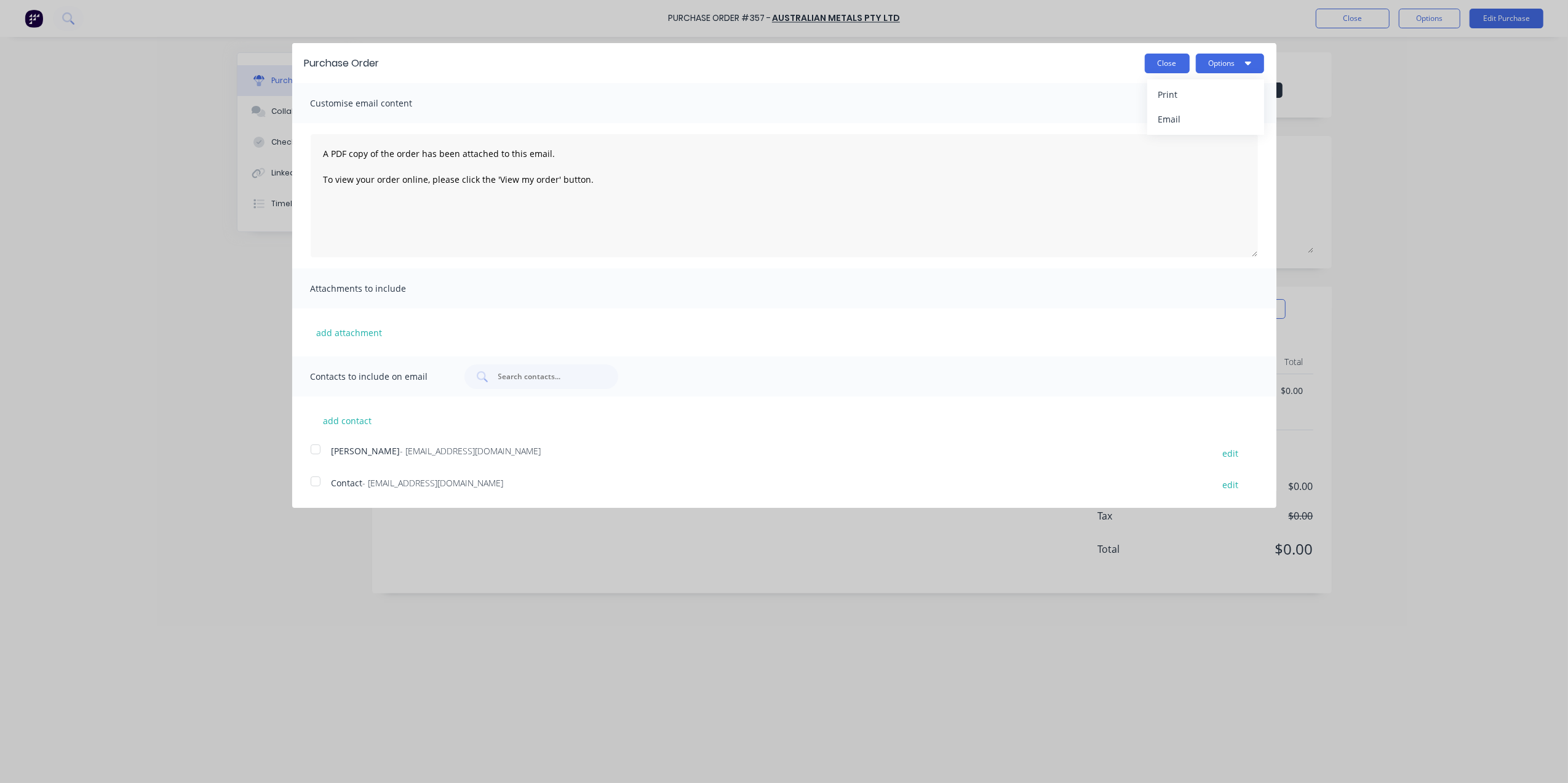
type textarea "x"
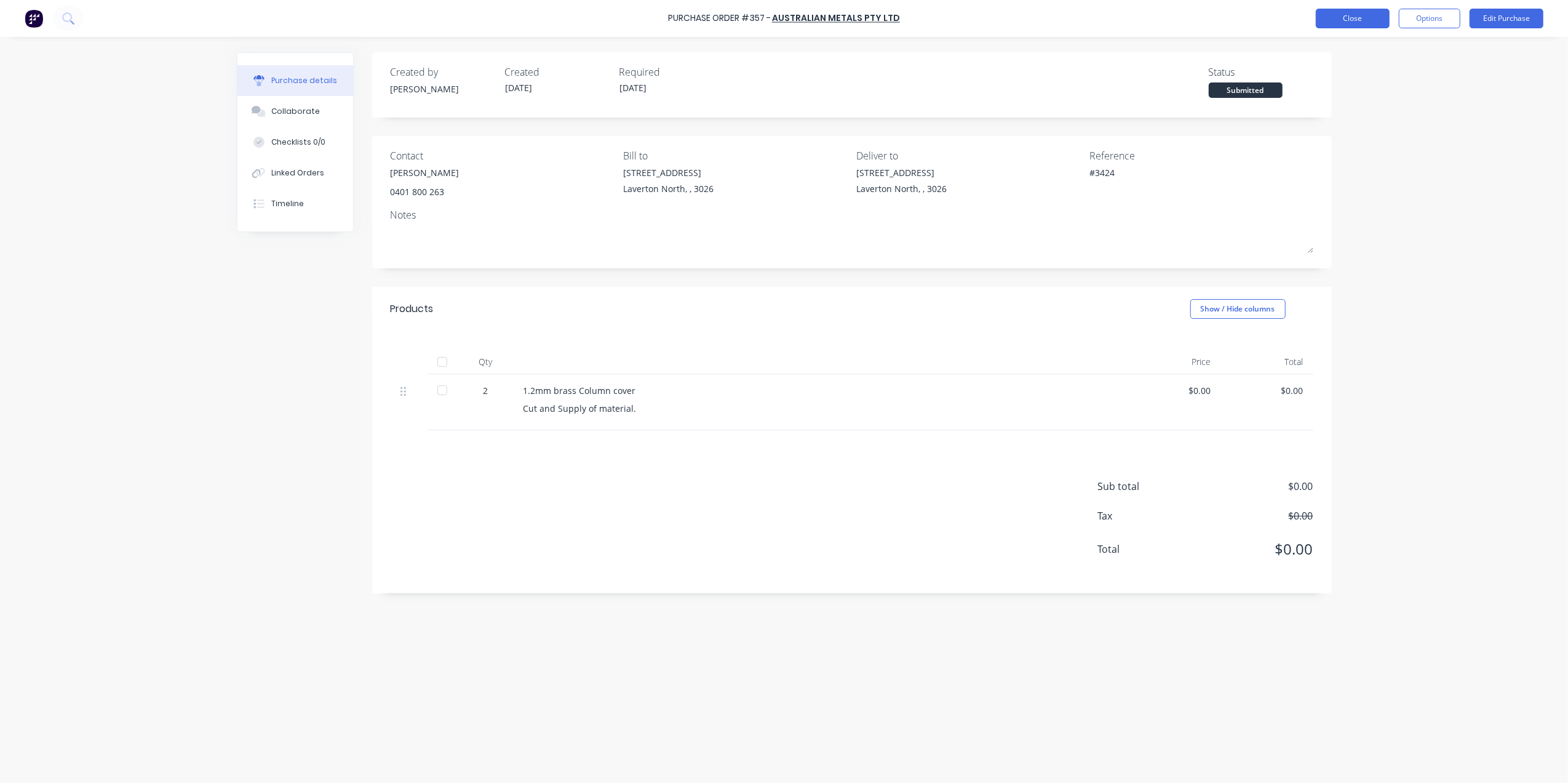
click at [1354, 19] on button "Close" at bounding box center [1352, 19] width 74 height 19
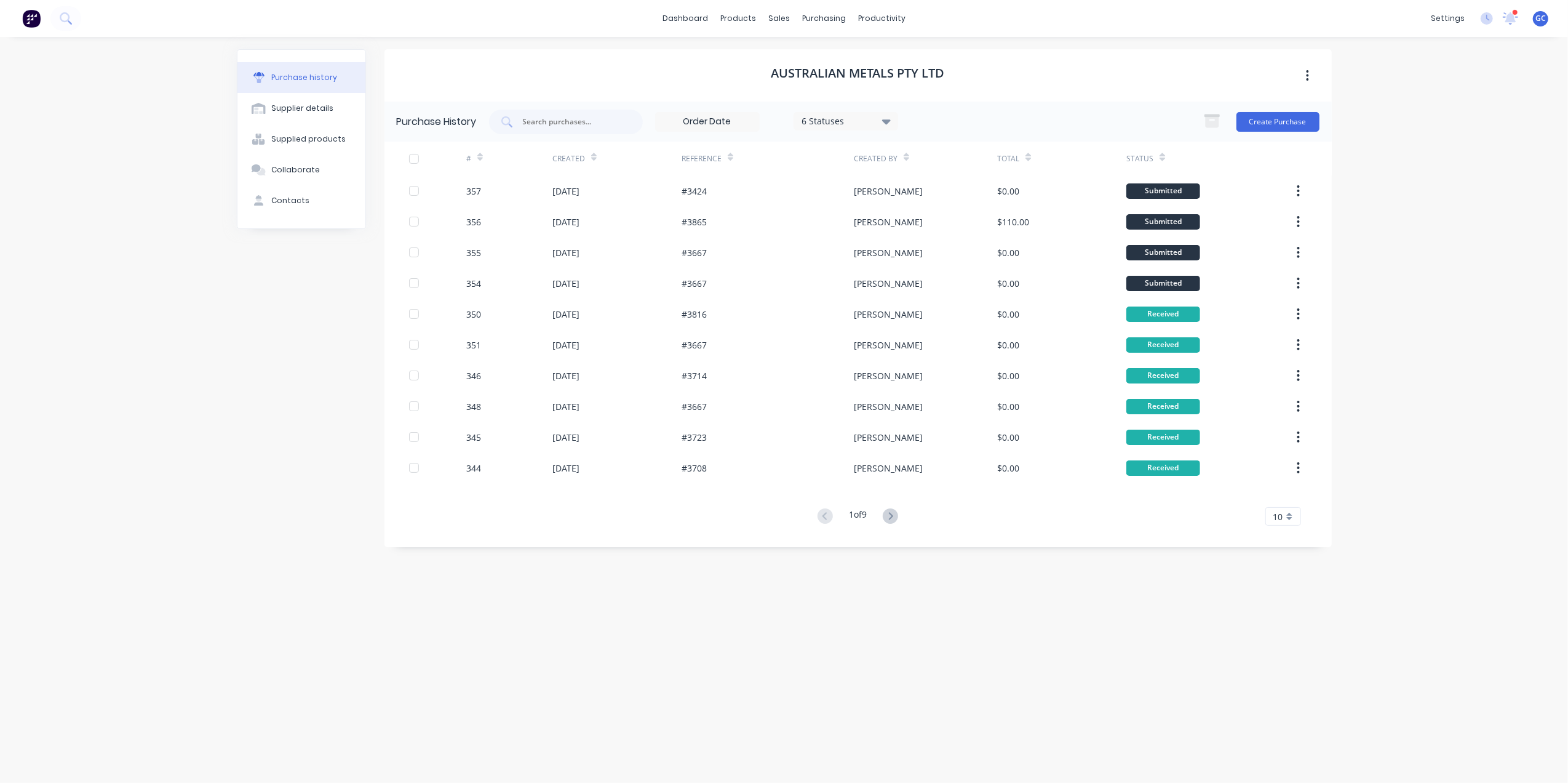
click at [791, 181] on div "#3424" at bounding box center [767, 191] width 172 height 31
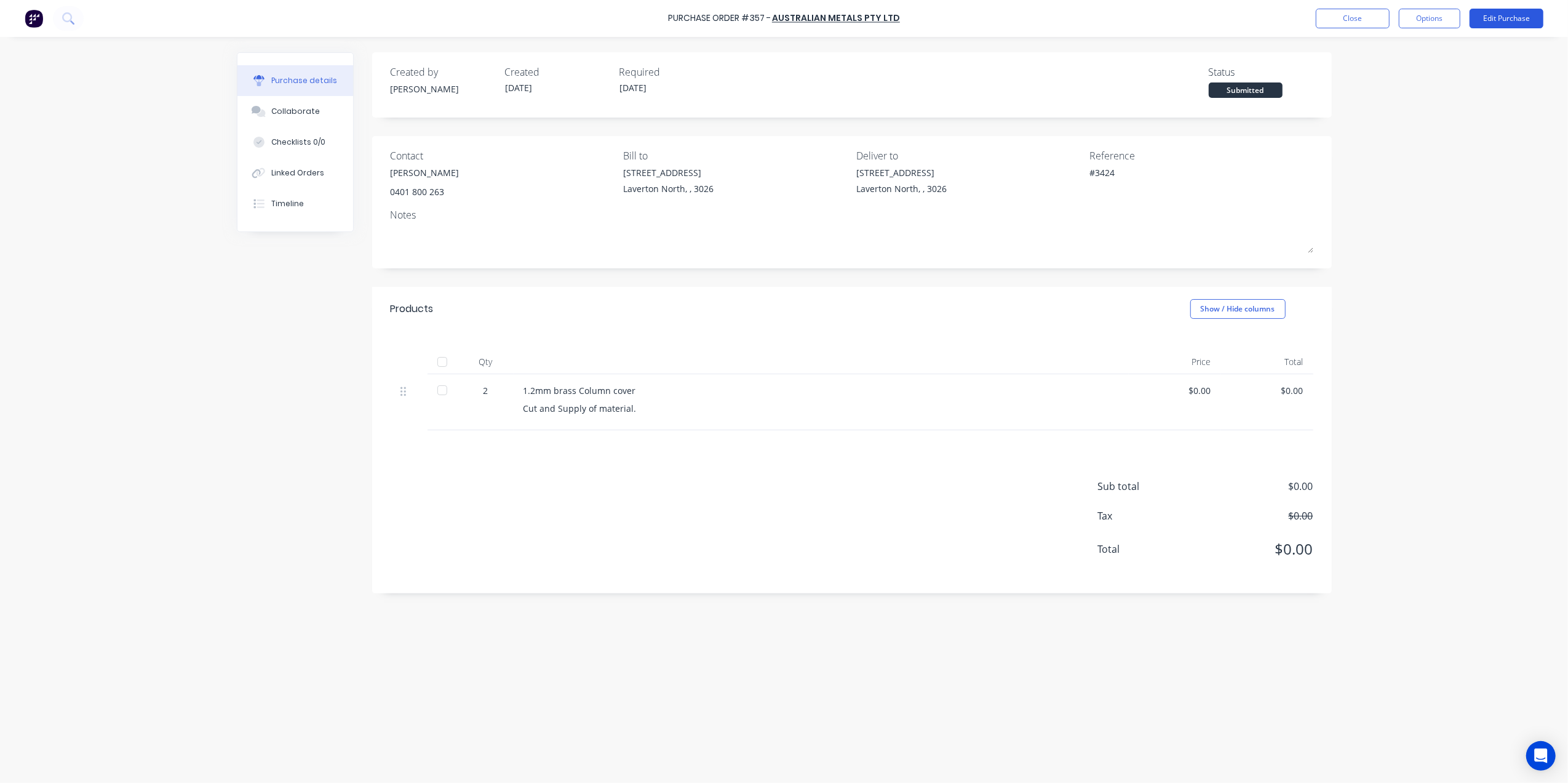
click at [1493, 11] on button "Edit Purchase" at bounding box center [1506, 19] width 74 height 19
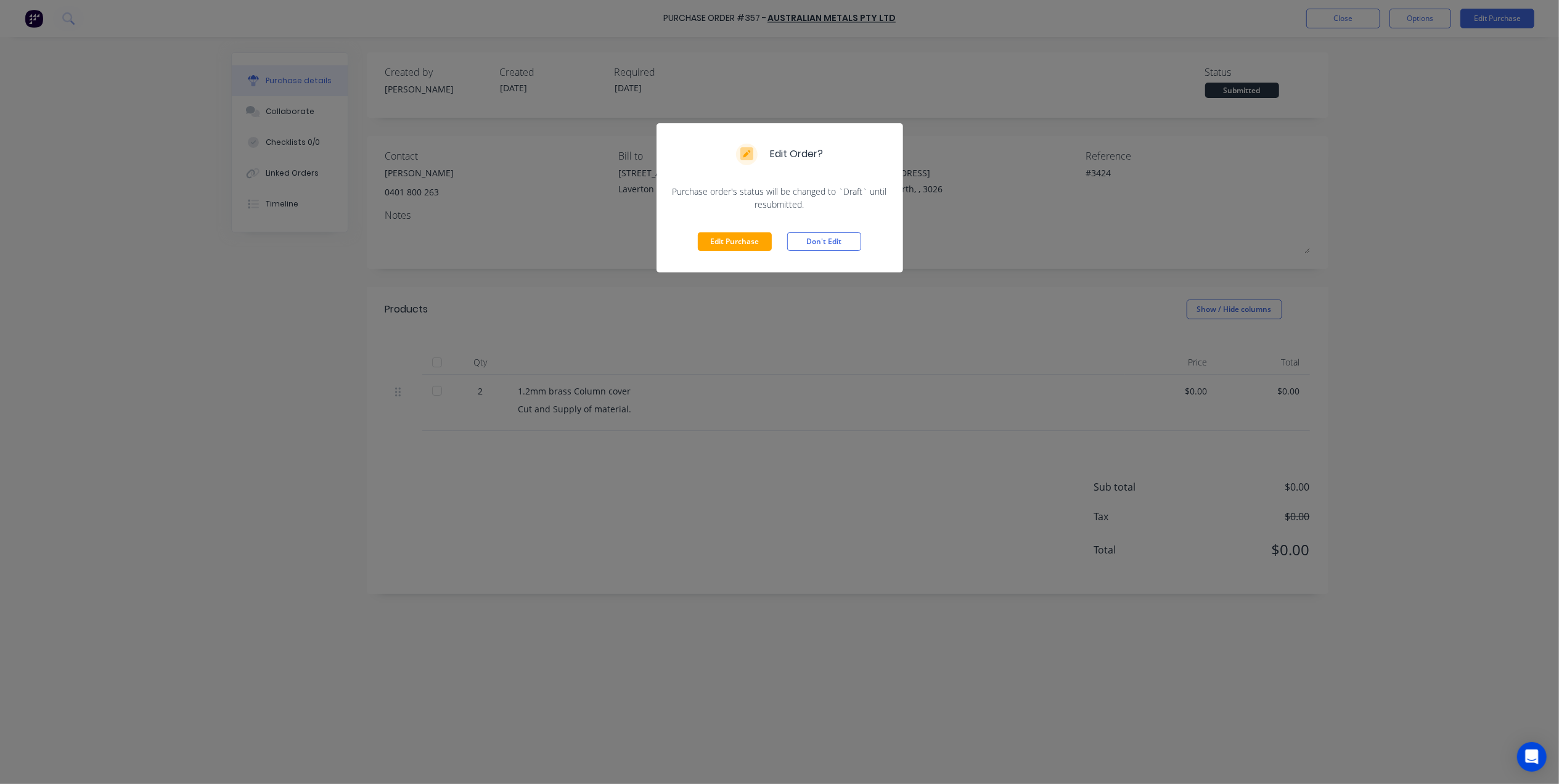
click at [730, 230] on div "Edit Purchase Don't Edit" at bounding box center [780, 242] width 247 height 62
click at [713, 248] on button "Edit Purchase" at bounding box center [734, 242] width 74 height 19
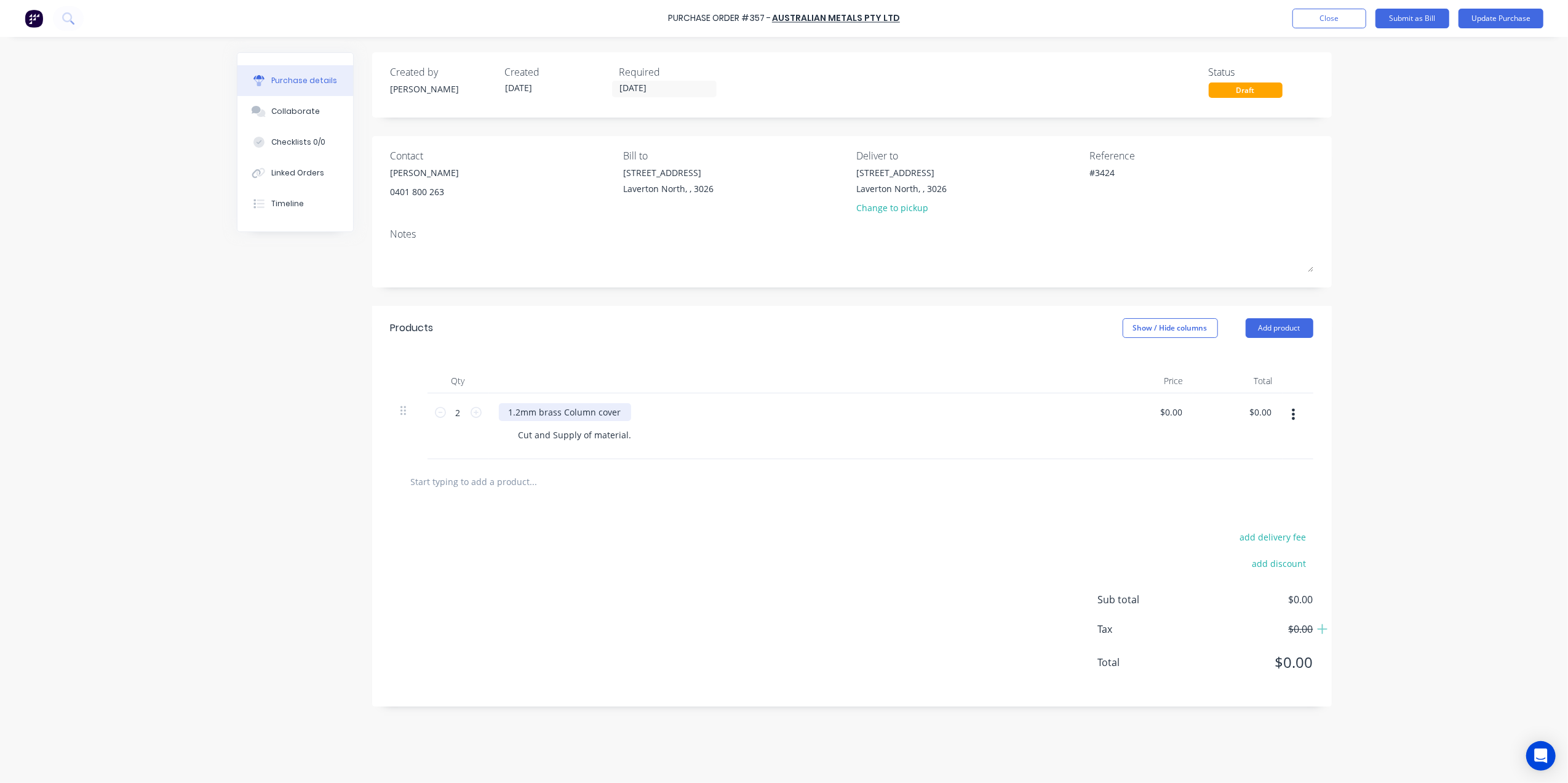
click at [528, 407] on div "1.2mm brass Column cover" at bounding box center [564, 412] width 132 height 18
type textarea "x"
click at [508, 411] on div "1.2mm brass Column cover" at bounding box center [564, 412] width 132 height 18
click at [843, 507] on div "add delivery fee add discount Sub total $0.00 Tax $0.00 Total $0.00" at bounding box center [852, 604] width 960 height 202
click at [1486, 25] on button "Update Purchase" at bounding box center [1501, 19] width 85 height 19
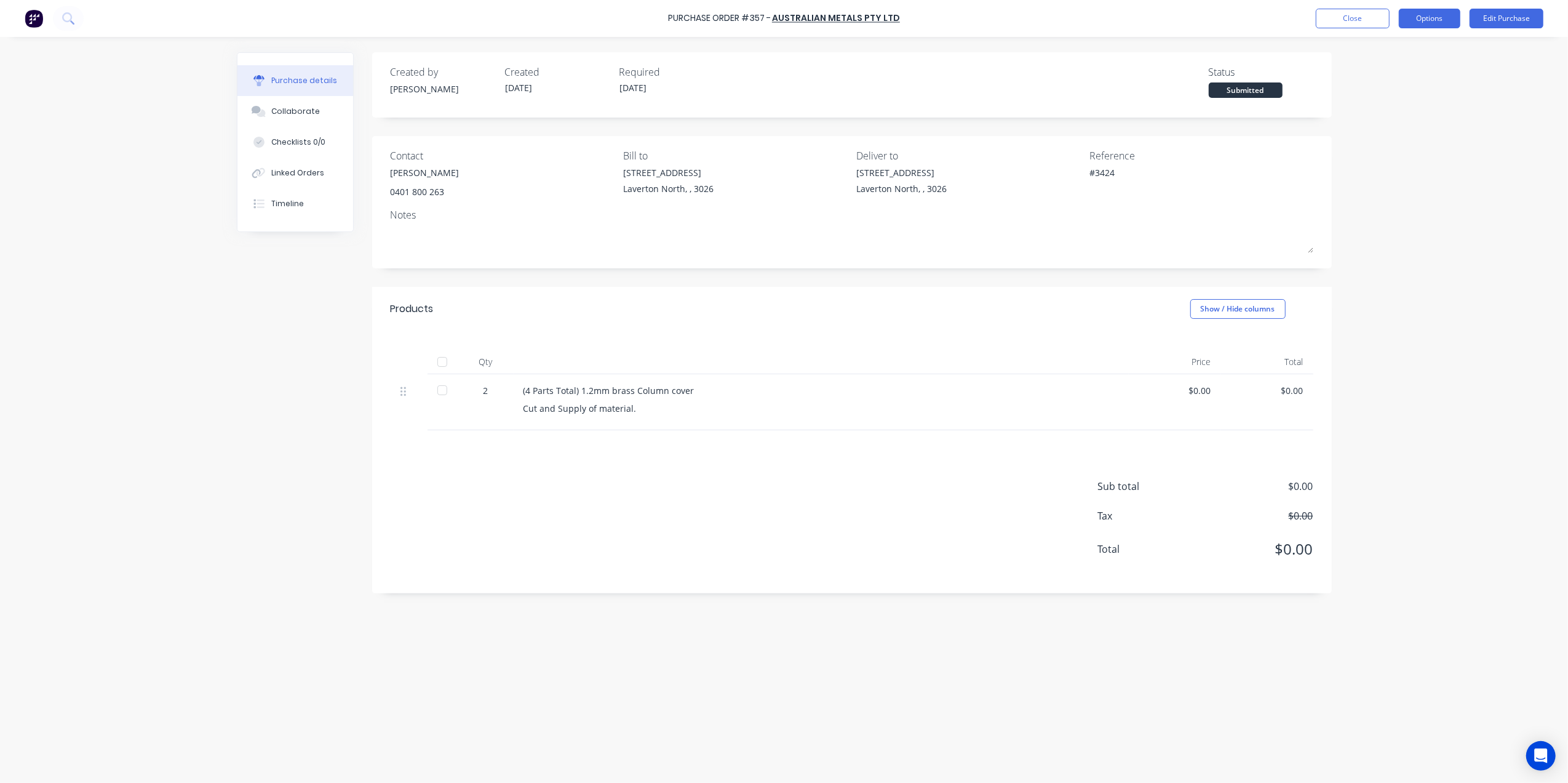
click at [1442, 23] on button "Options" at bounding box center [1430, 19] width 62 height 19
click at [1419, 45] on div "Print / Email" at bounding box center [1402, 50] width 95 height 18
click at [1391, 89] on button "Without pricing" at bounding box center [1402, 99] width 117 height 24
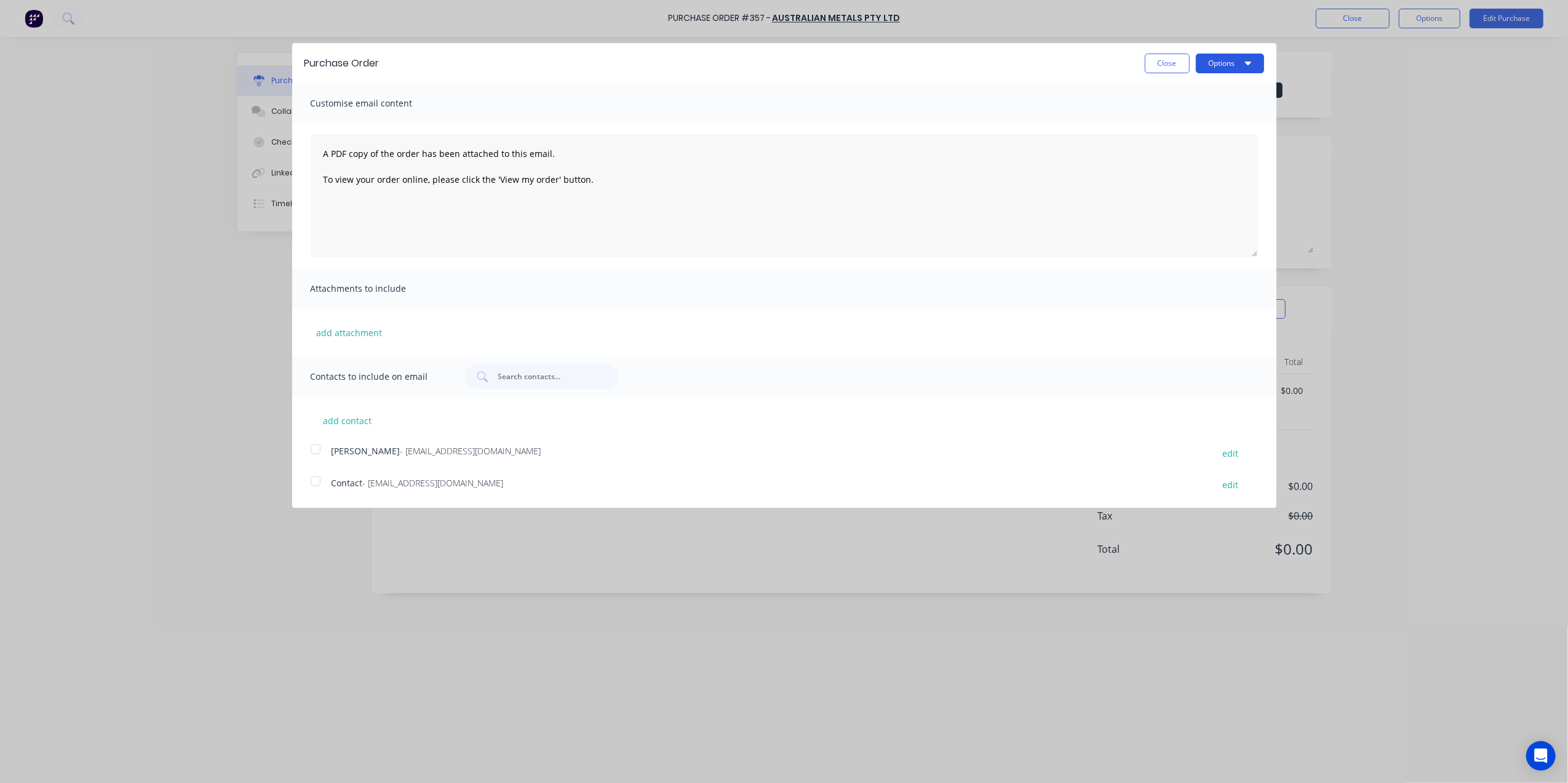
click at [1255, 63] on button "Options" at bounding box center [1230, 63] width 68 height 19
click at [1201, 93] on div "Print" at bounding box center [1205, 94] width 95 height 18
click at [1145, 60] on button "Close" at bounding box center [1167, 63] width 45 height 19
type textarea "x"
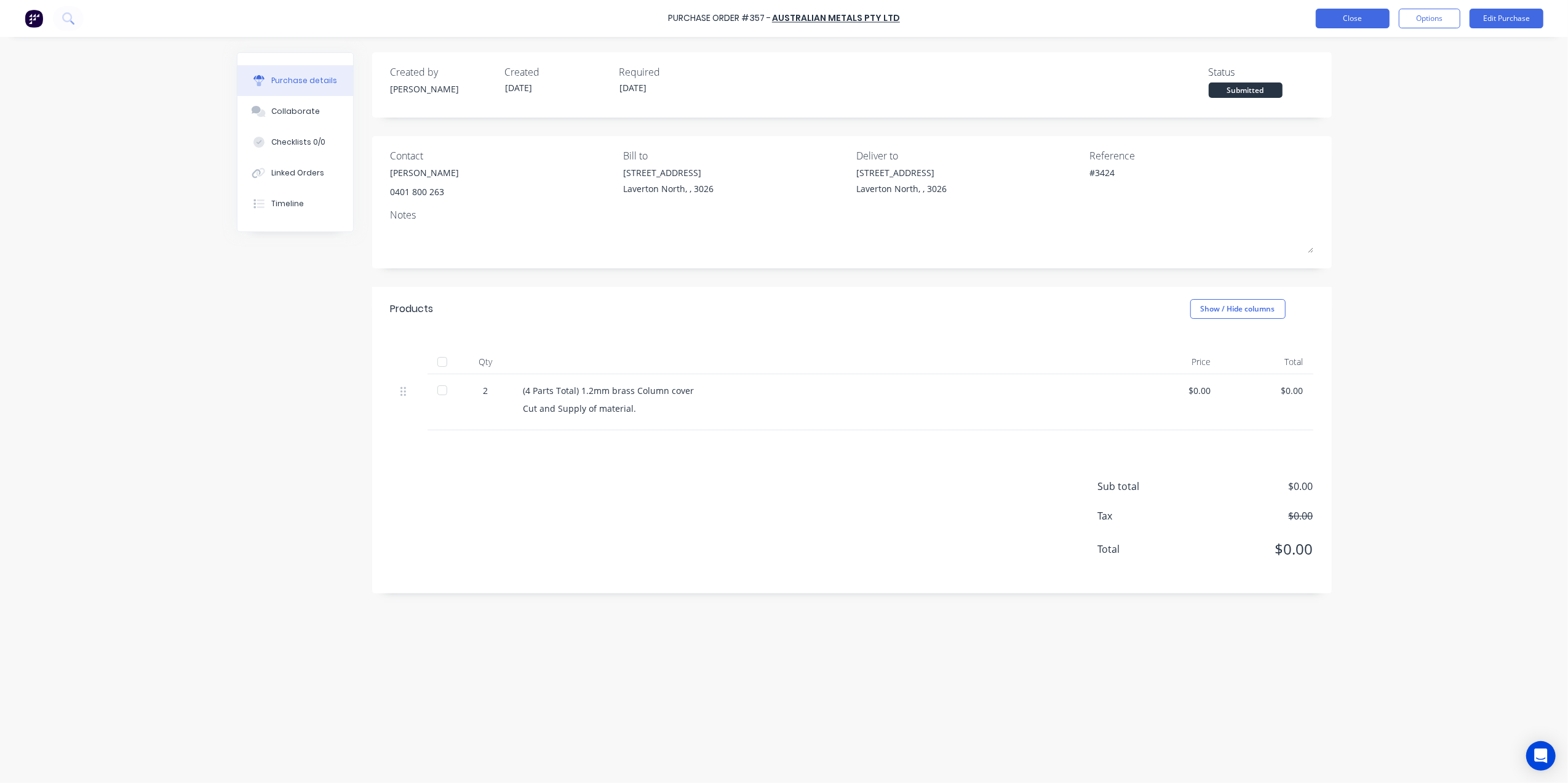
click at [1342, 9] on button "Close" at bounding box center [1352, 19] width 74 height 19
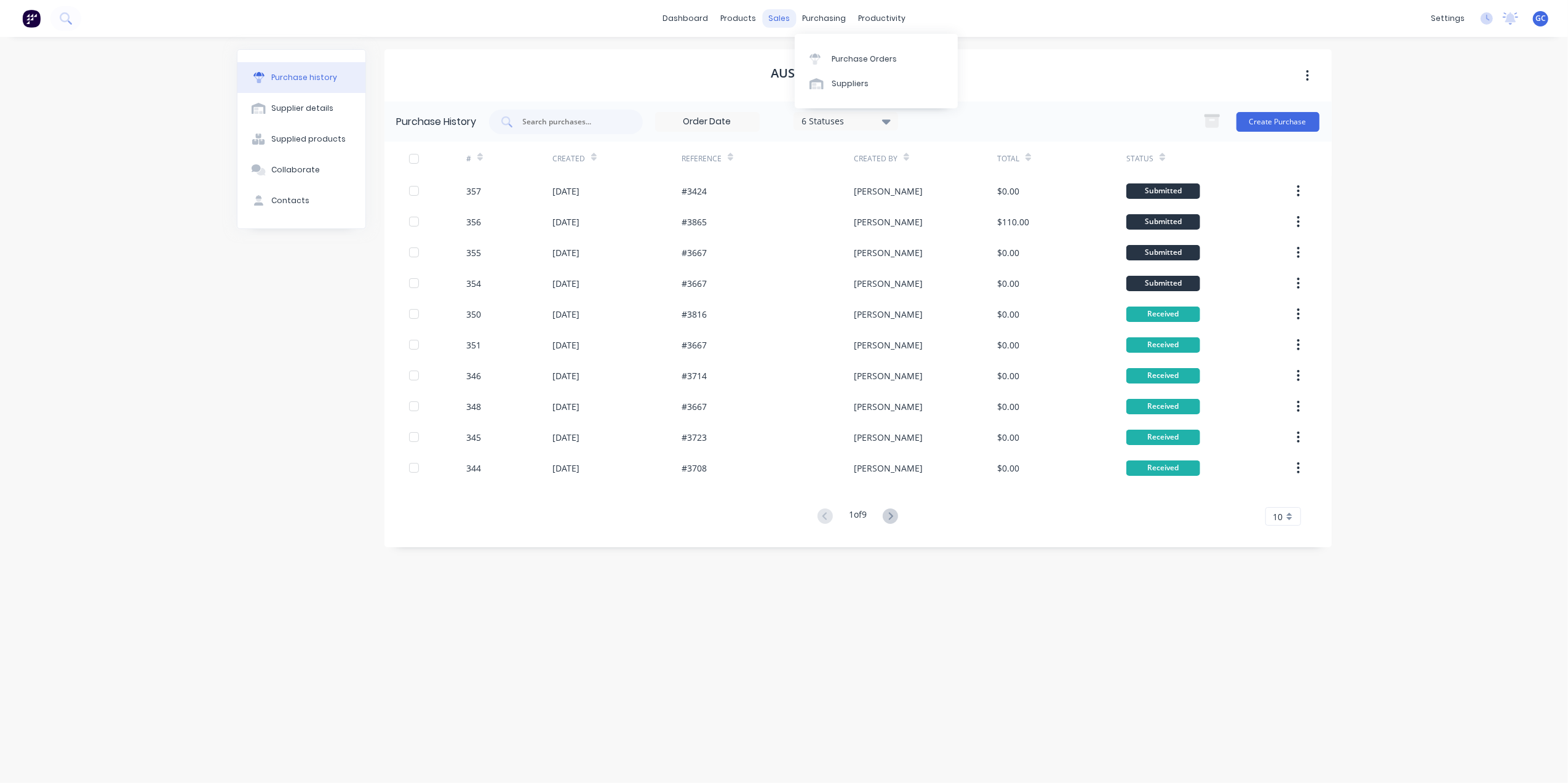
click at [783, 21] on div "sales" at bounding box center [780, 18] width 34 height 19
click at [808, 50] on link "Sales Orders" at bounding box center [844, 58] width 163 height 24
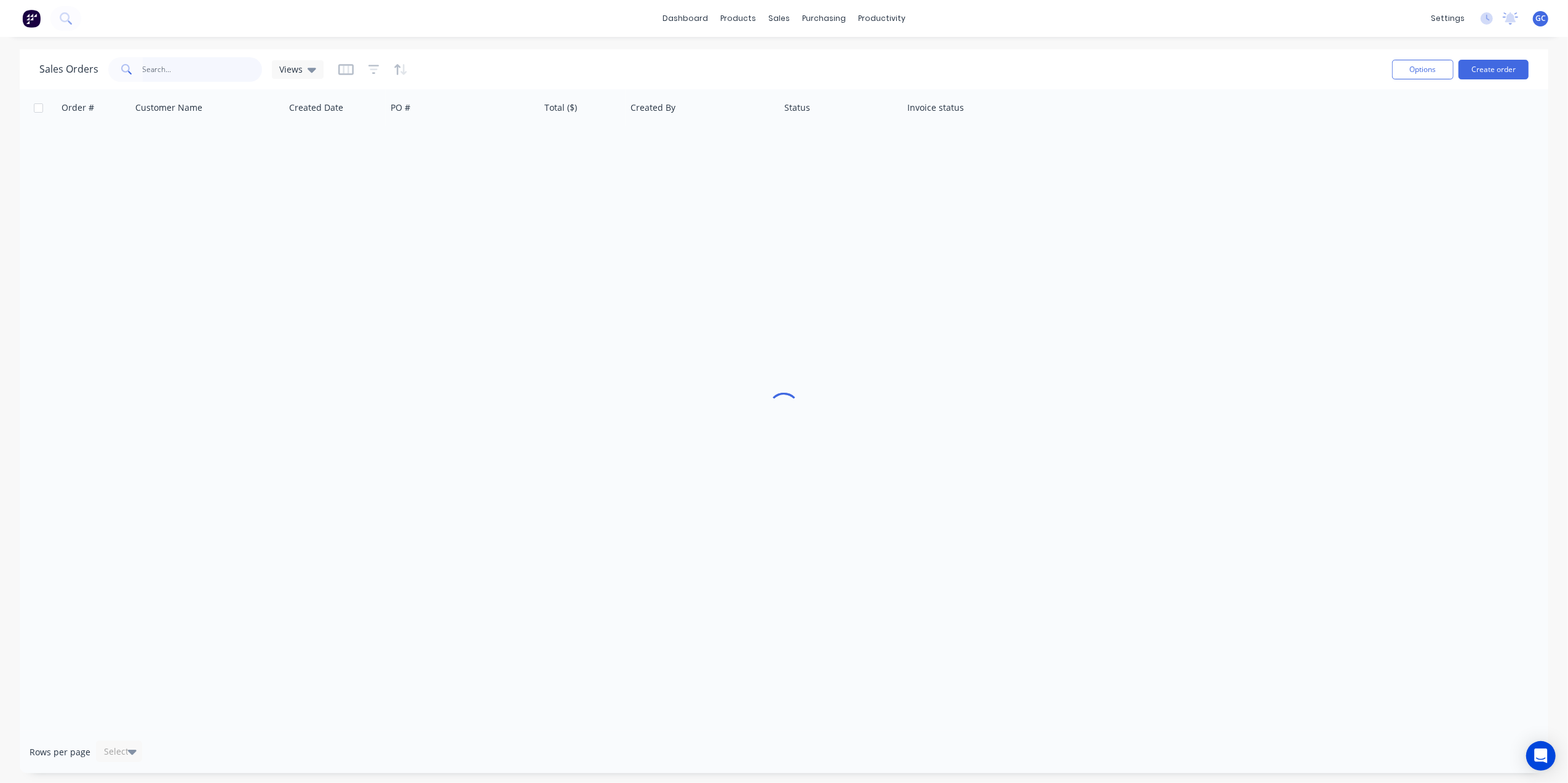
click at [232, 76] on input "text" at bounding box center [203, 69] width 120 height 24
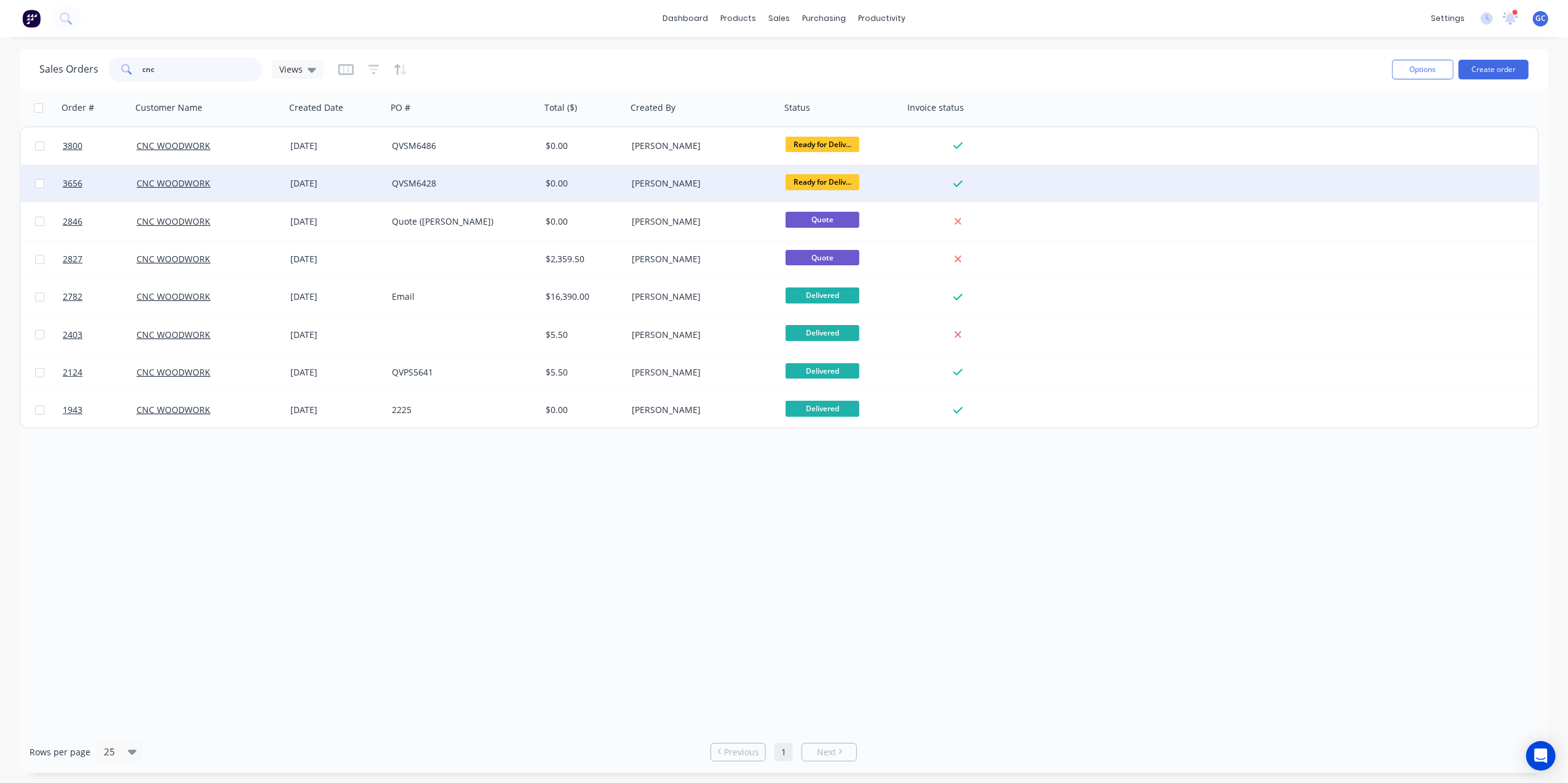
type input "cnc"
click at [288, 178] on div "02 Jul 2025" at bounding box center [335, 183] width 102 height 37
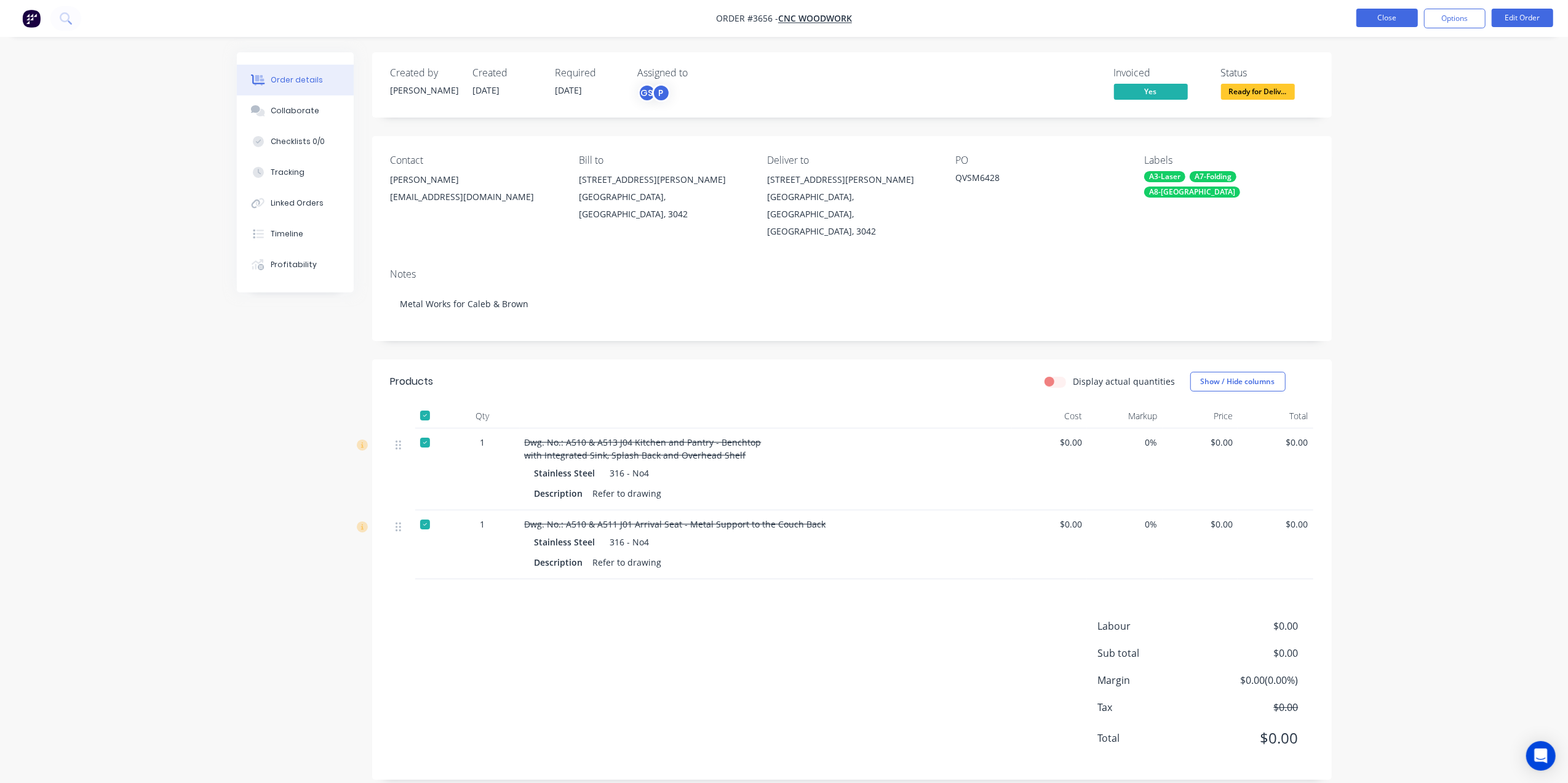
click at [1393, 13] on button "Close" at bounding box center [1387, 18] width 62 height 19
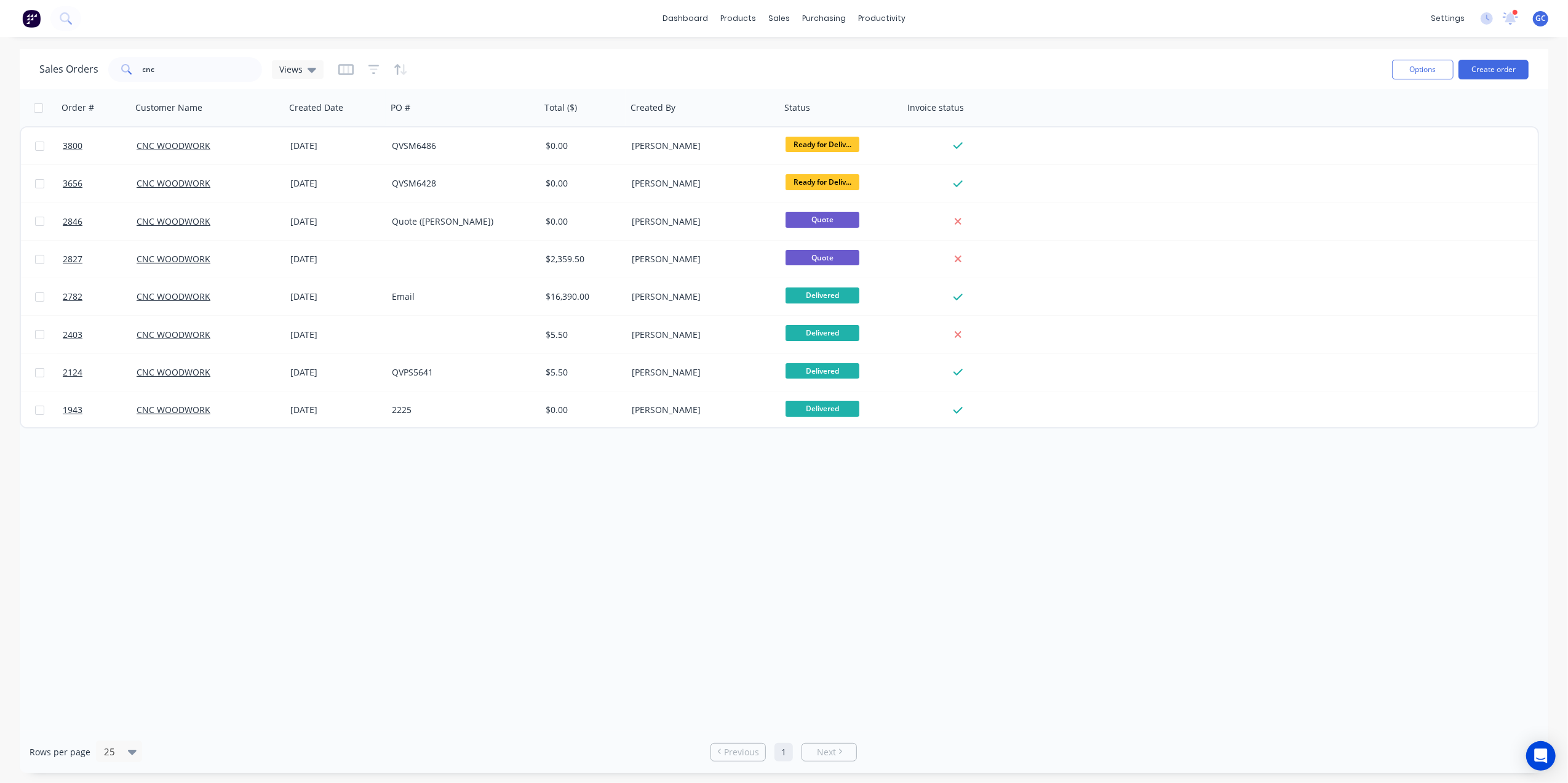
click at [706, 218] on div "[PERSON_NAME]" at bounding box center [700, 221] width 136 height 12
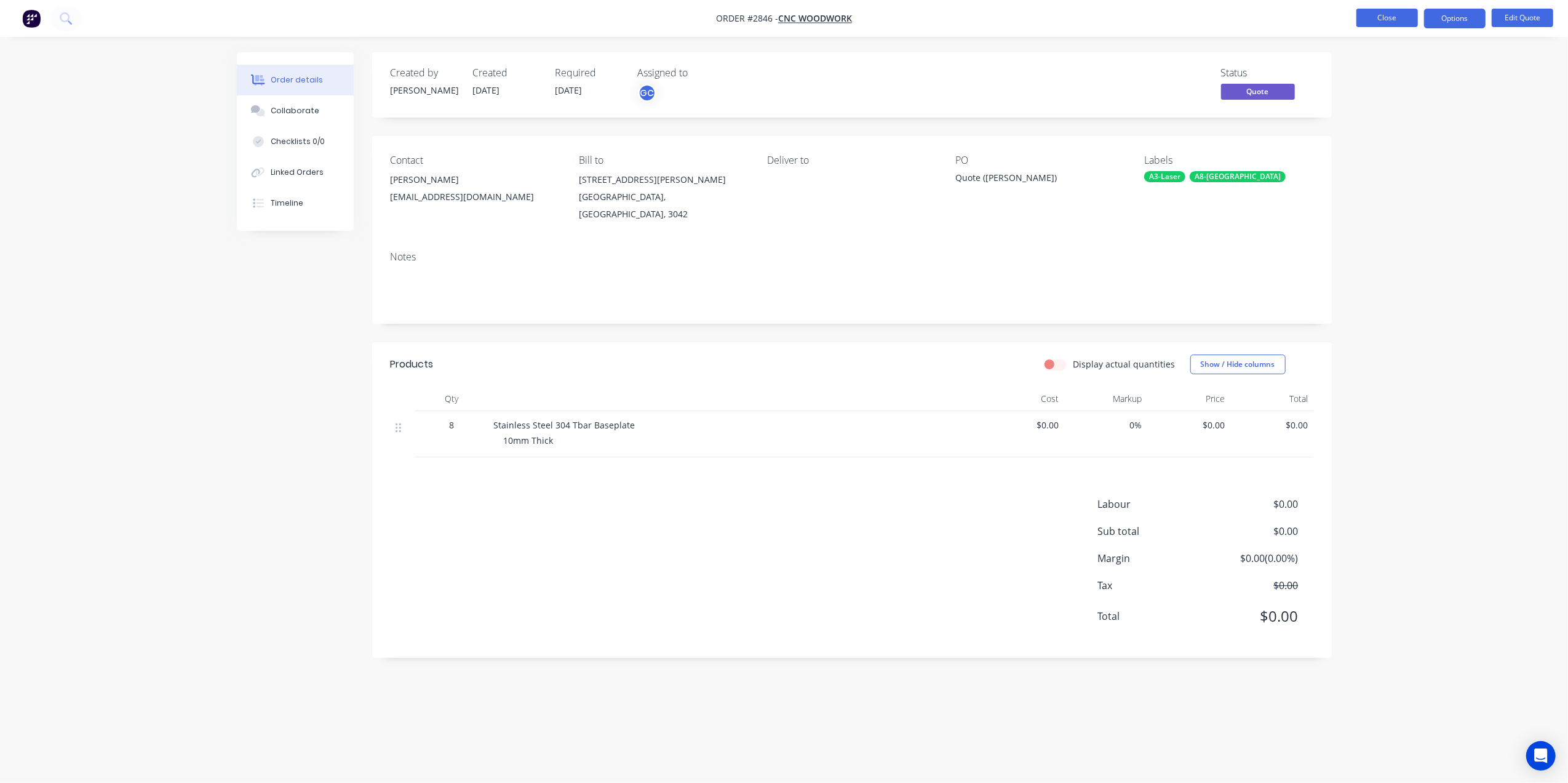
click at [1373, 10] on button "Close" at bounding box center [1387, 18] width 62 height 19
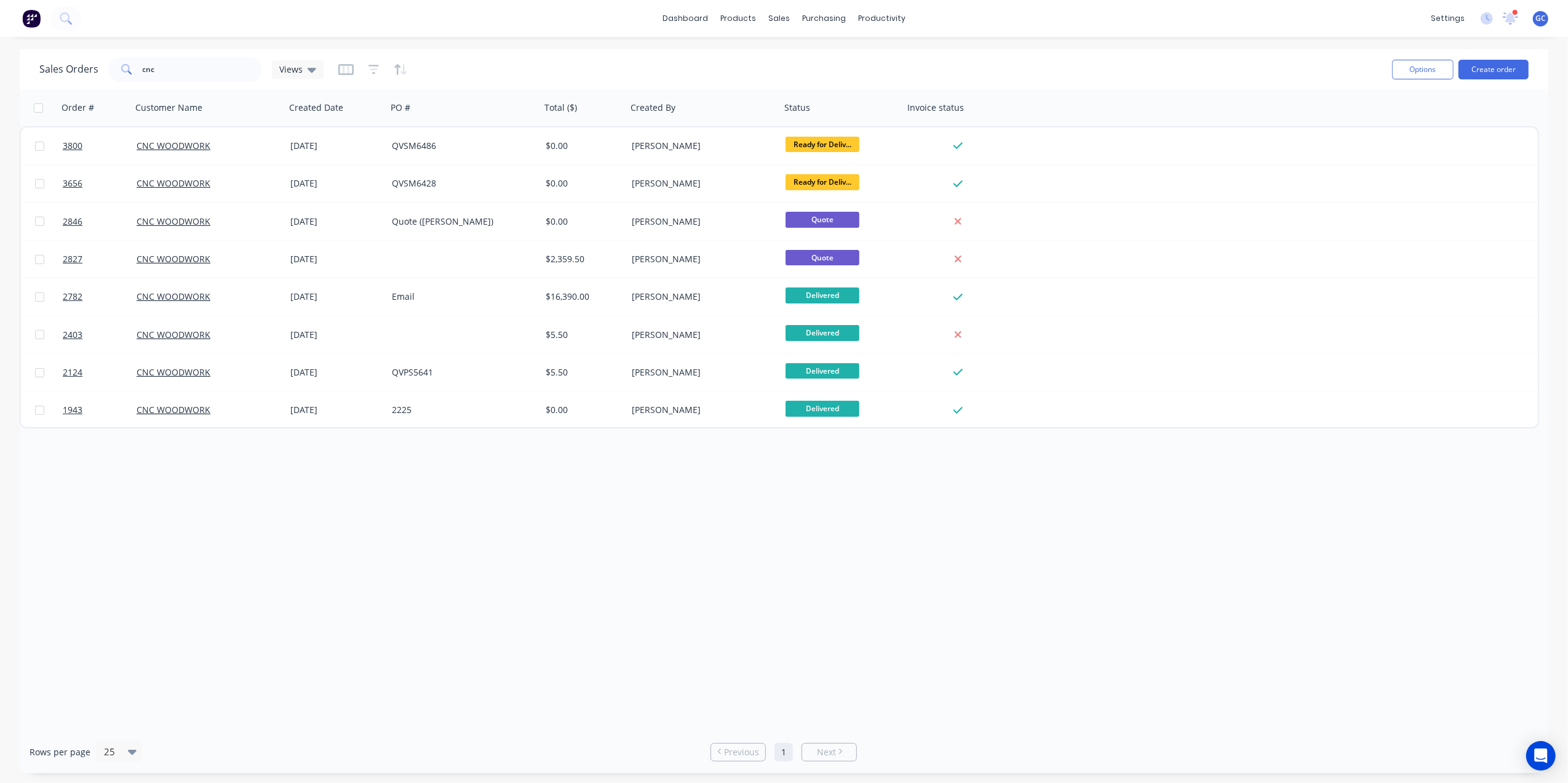
click at [688, 182] on div "[PERSON_NAME]" at bounding box center [700, 183] width 136 height 12
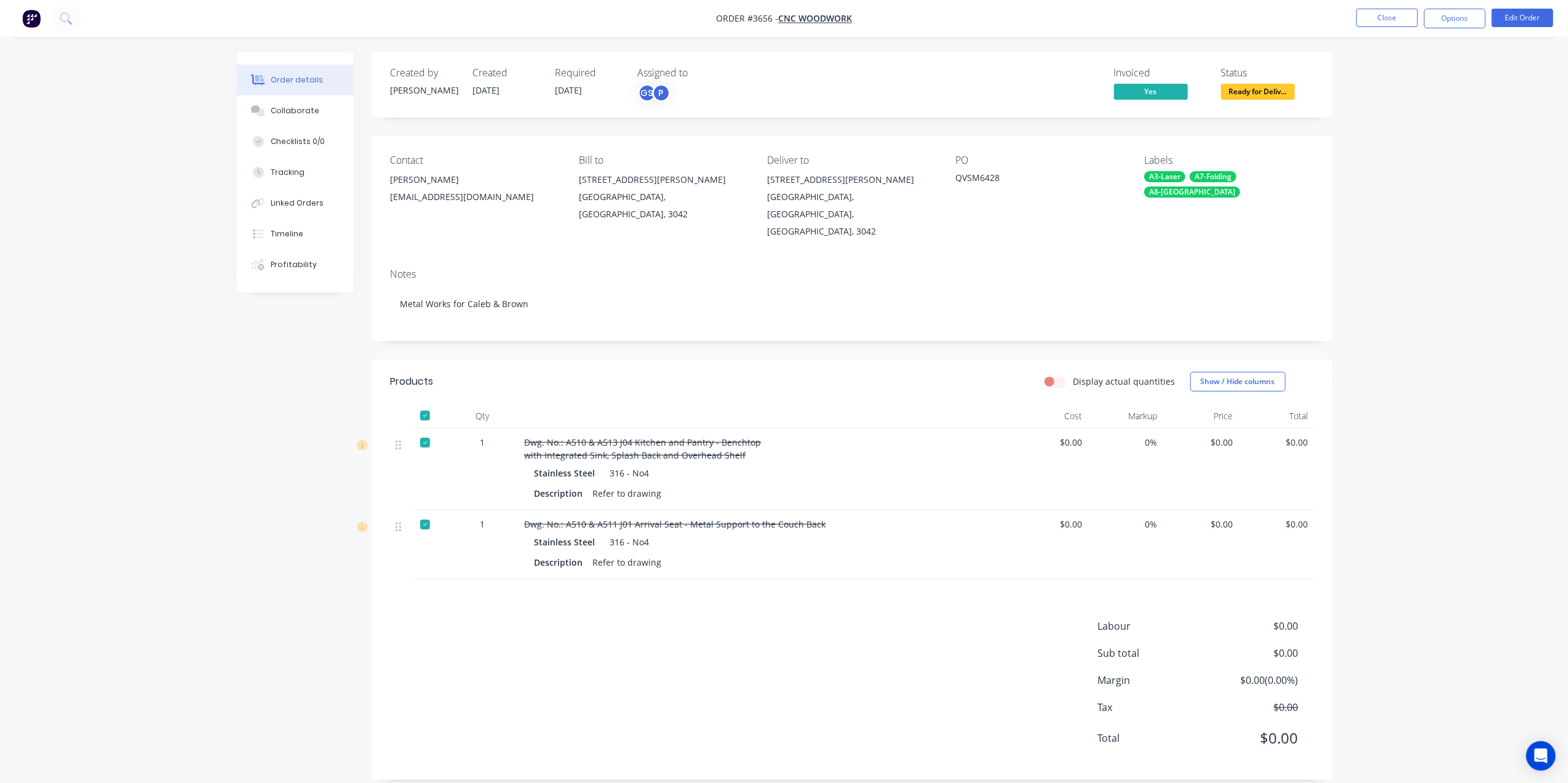
click at [1251, 103] on div "Created by Joe Created 02/07/25 Required 16/07/25 Assigned to GS P Invoiced Yes…" at bounding box center [852, 84] width 960 height 65
click at [1259, 84] on span "Ready for Deliv..." at bounding box center [1258, 91] width 74 height 15
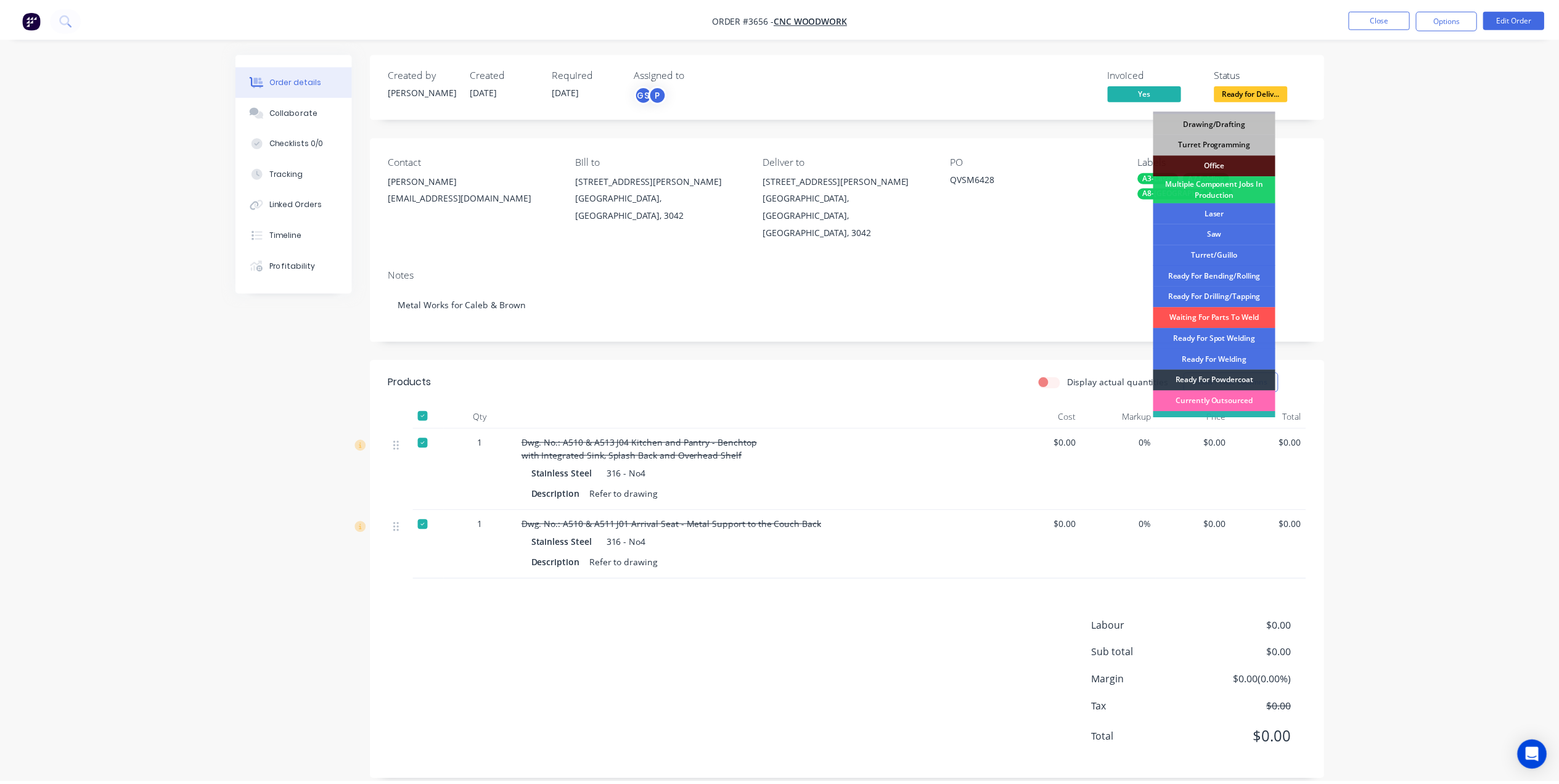
scroll to position [138, 0]
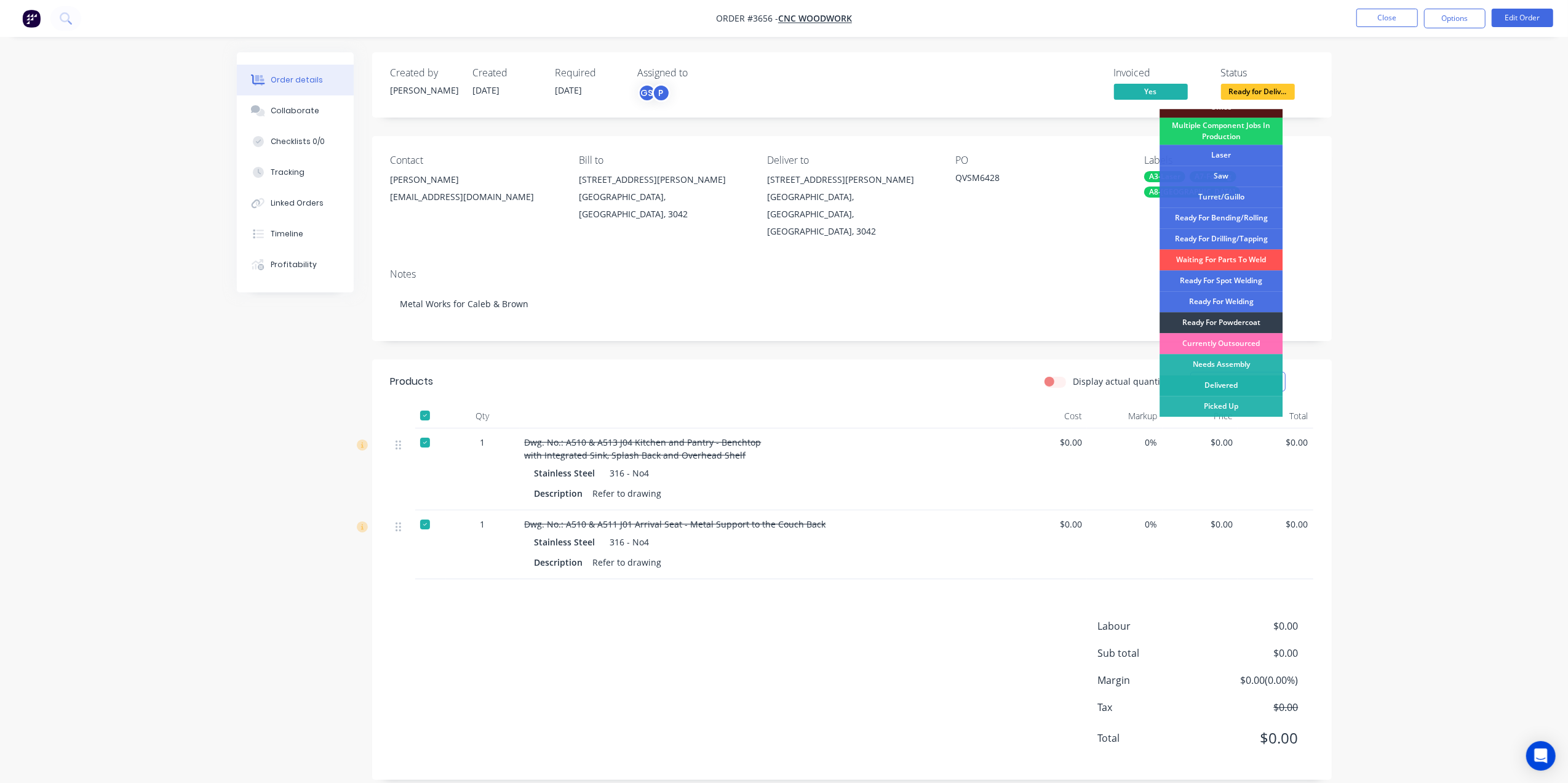
click at [1231, 389] on div "Delivered" at bounding box center [1220, 385] width 123 height 21
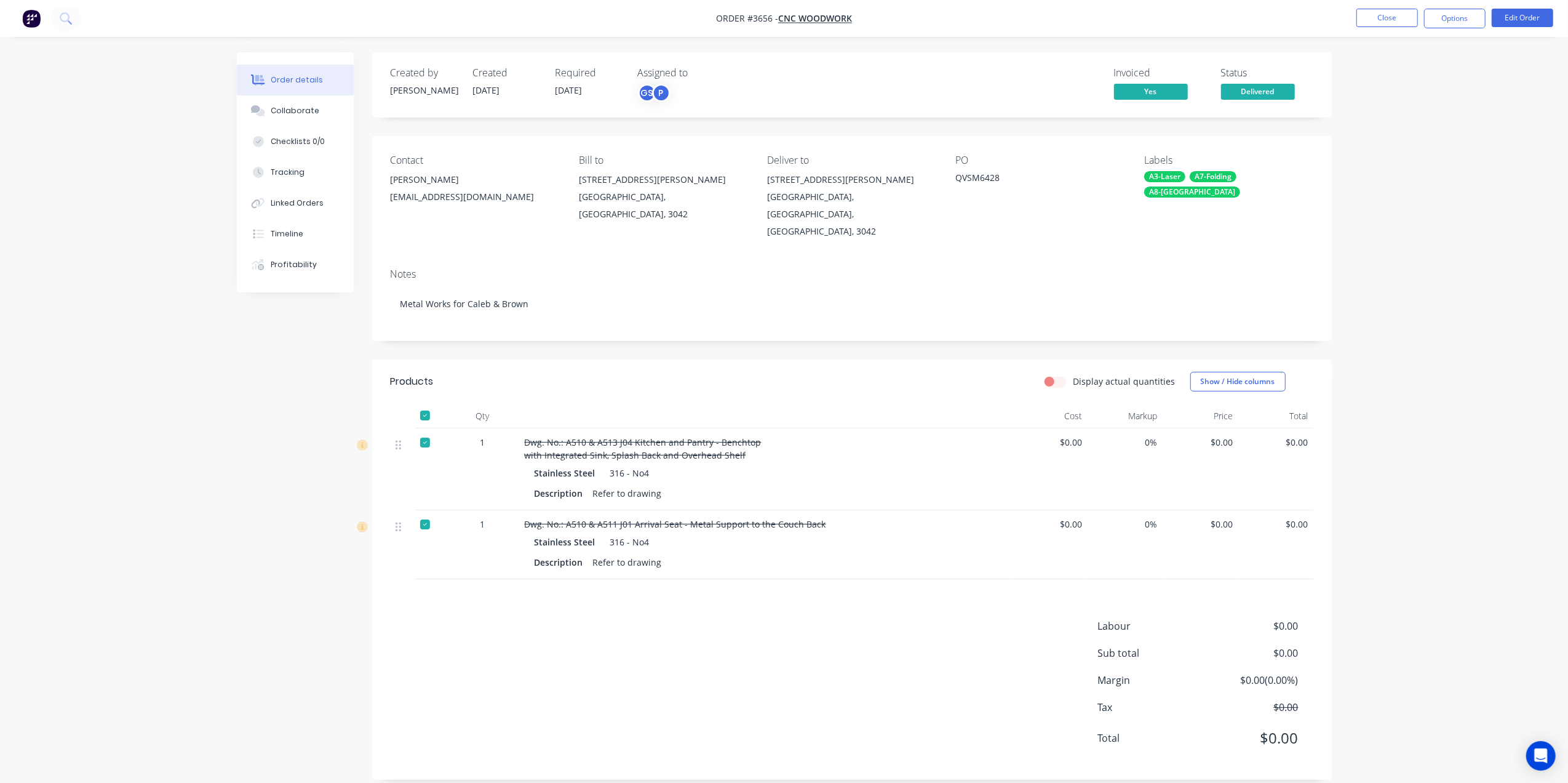
click at [1381, 28] on li "Close" at bounding box center [1387, 19] width 62 height 19
click at [1376, 16] on button "Close" at bounding box center [1387, 18] width 62 height 19
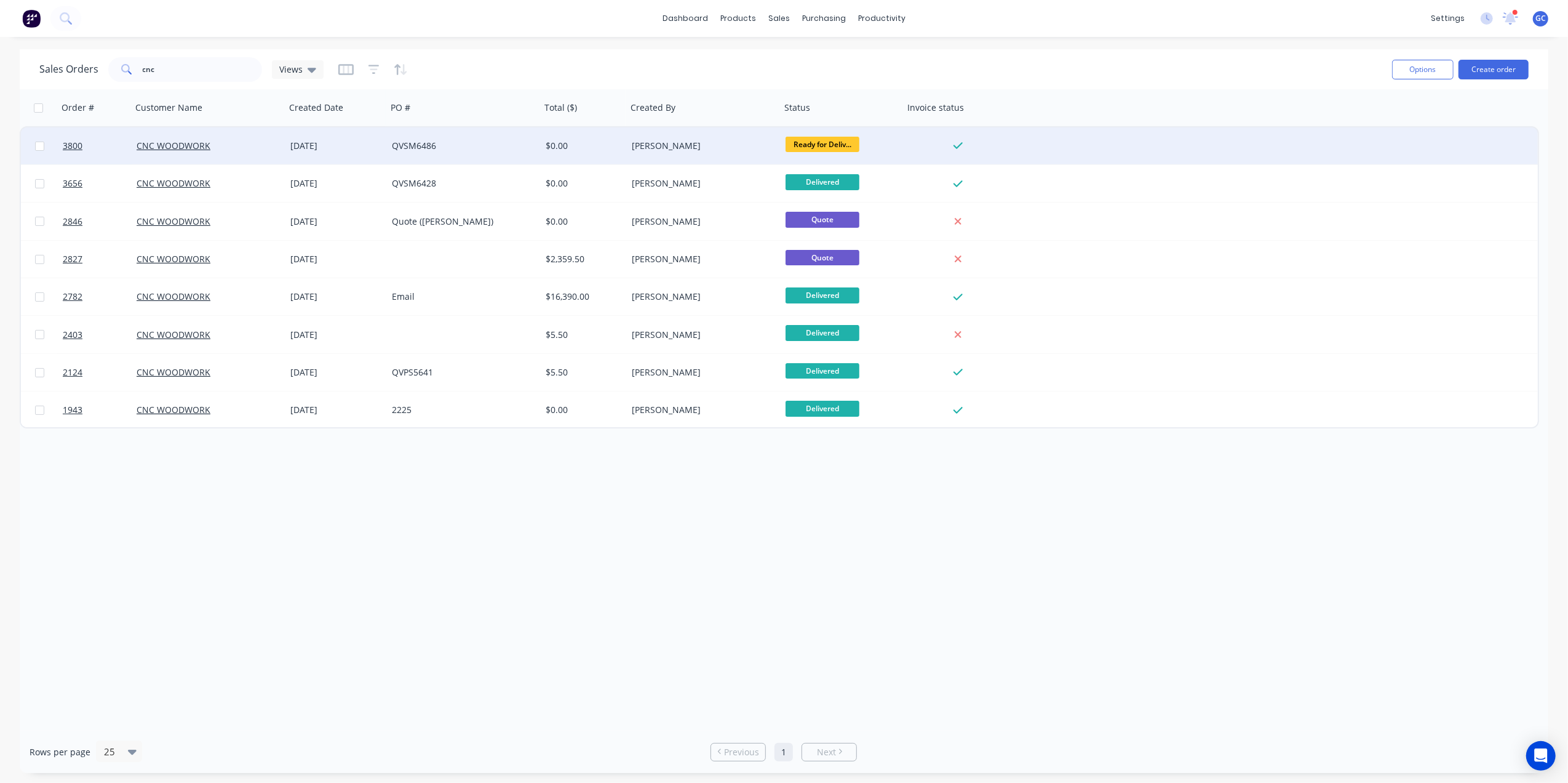
click at [827, 146] on span "Ready for Deliv..." at bounding box center [822, 144] width 74 height 15
click at [700, 136] on div "[PERSON_NAME]" at bounding box center [703, 145] width 153 height 37
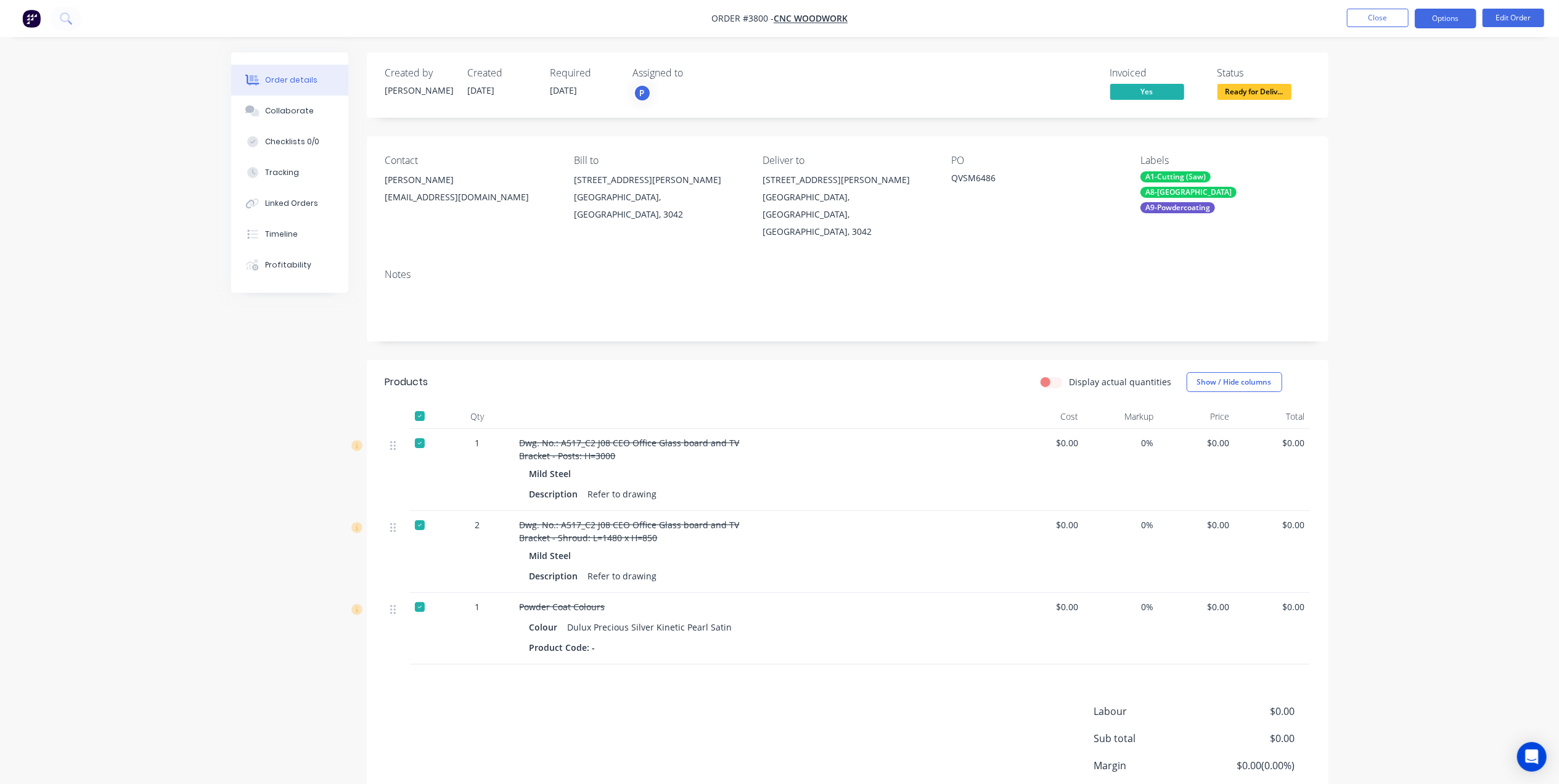
click at [1436, 14] on button "Options" at bounding box center [1445, 19] width 62 height 20
click at [1396, 167] on div "Delivery Docket" at bounding box center [1408, 173] width 113 height 18
click at [1371, 128] on div "Without pricing" at bounding box center [1408, 124] width 113 height 18
click at [1249, 95] on span "Ready for Deliv..." at bounding box center [1254, 91] width 74 height 15
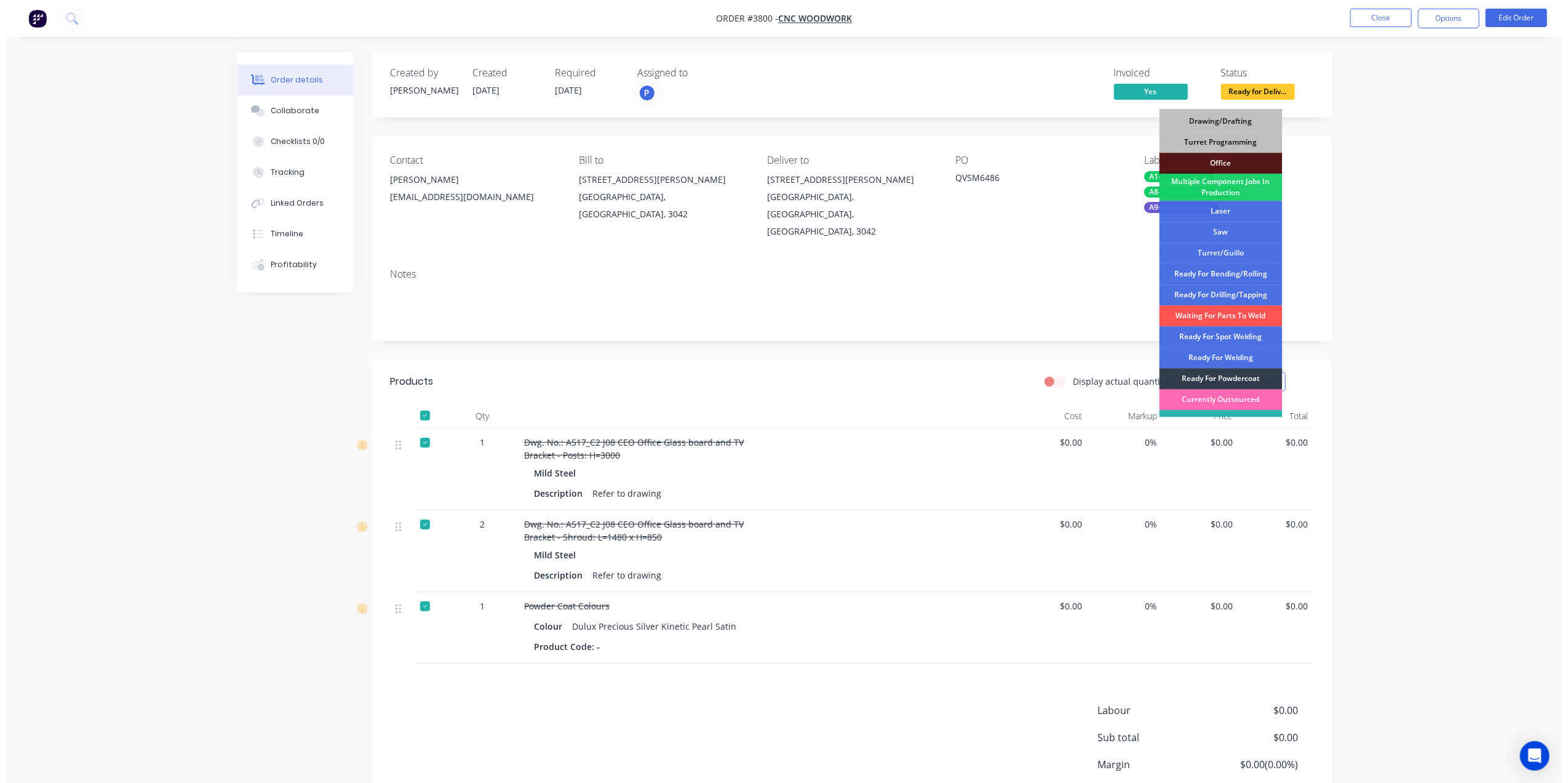
scroll to position [138, 0]
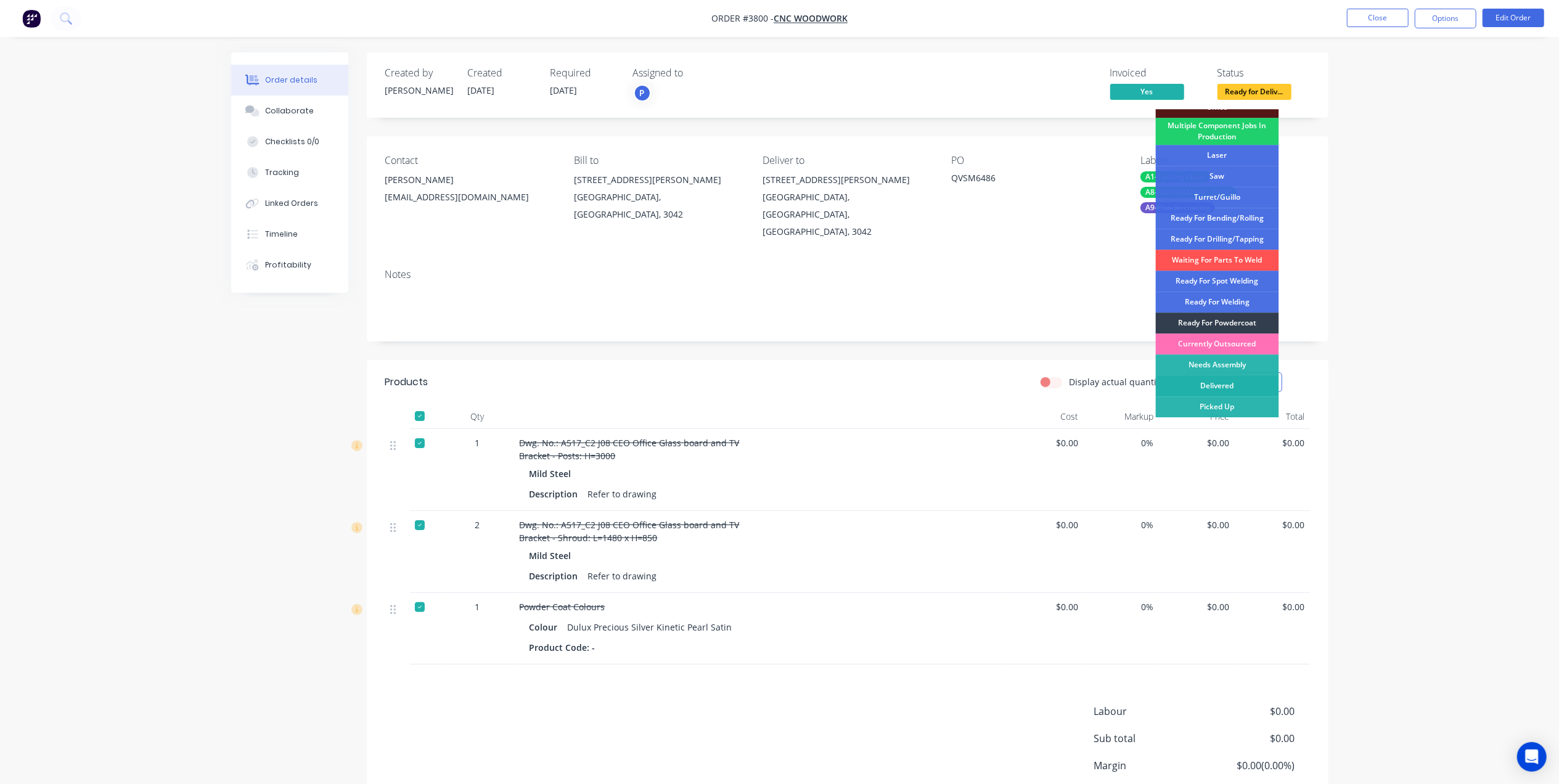
click at [1234, 382] on div "Delivered" at bounding box center [1216, 385] width 123 height 21
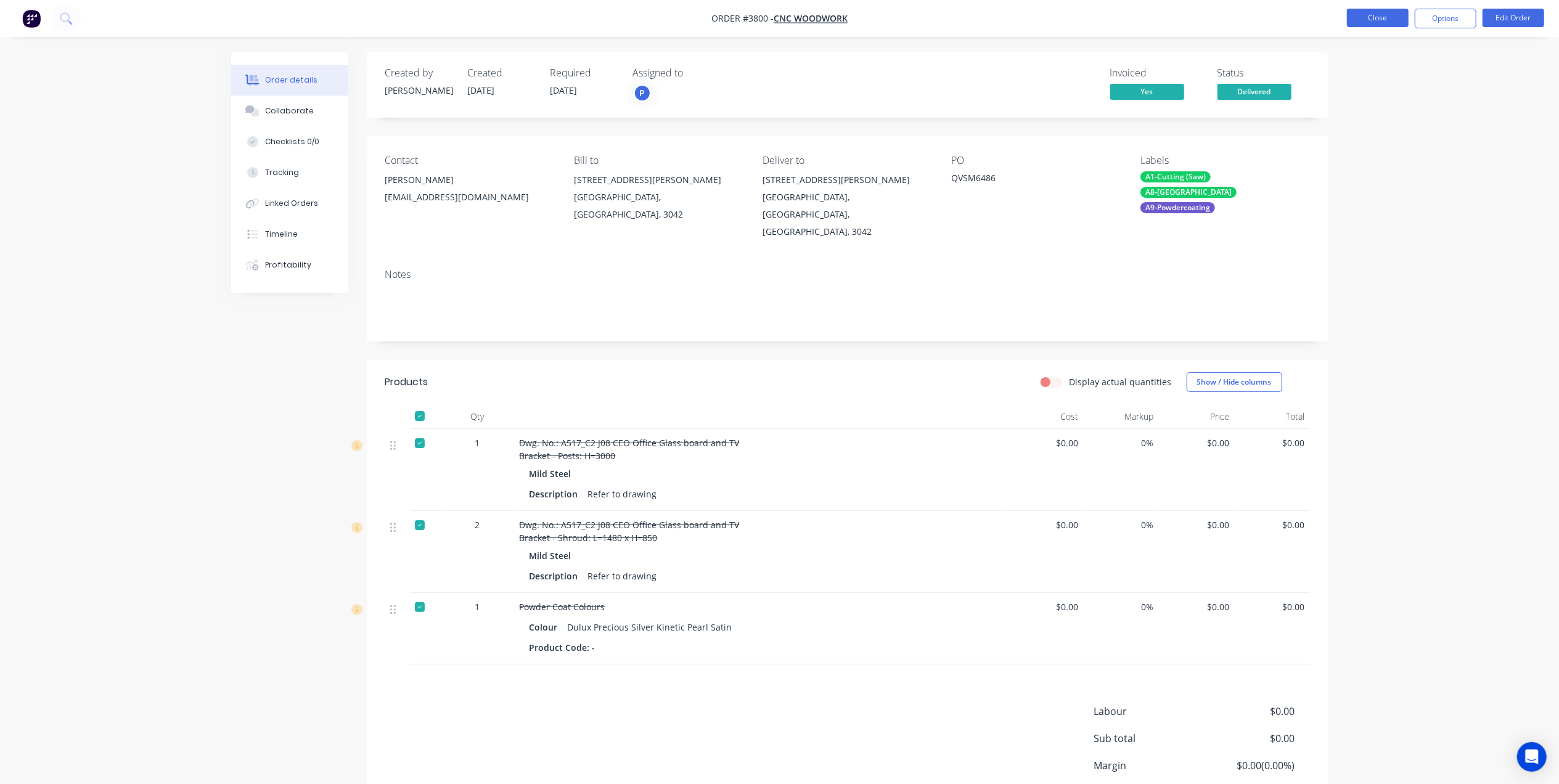
click at [1383, 24] on button "Close" at bounding box center [1378, 18] width 62 height 19
